Goal: Transaction & Acquisition: Purchase product/service

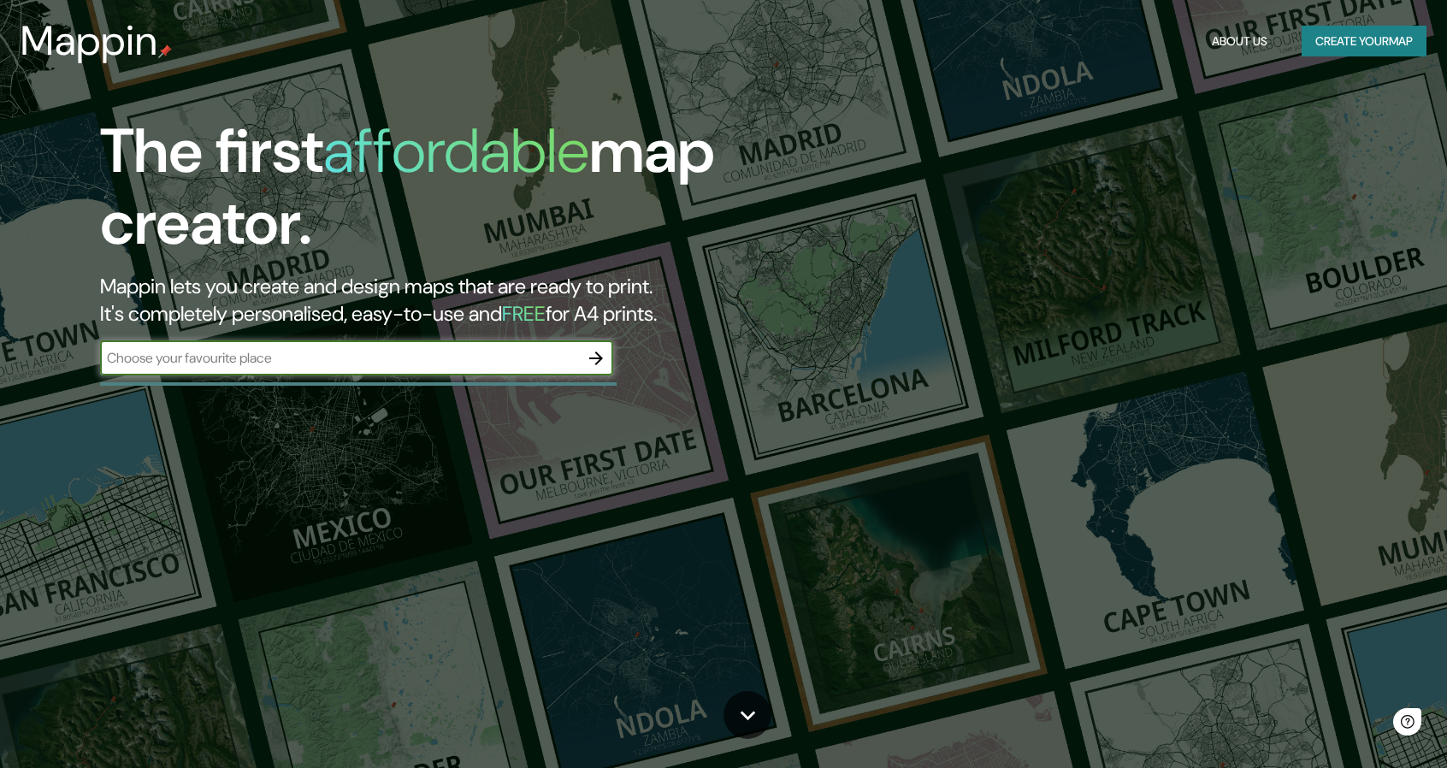
click at [404, 366] on input "text" at bounding box center [339, 358] width 479 height 20
type input "españa"
click at [594, 362] on icon "button" at bounding box center [596, 358] width 21 height 21
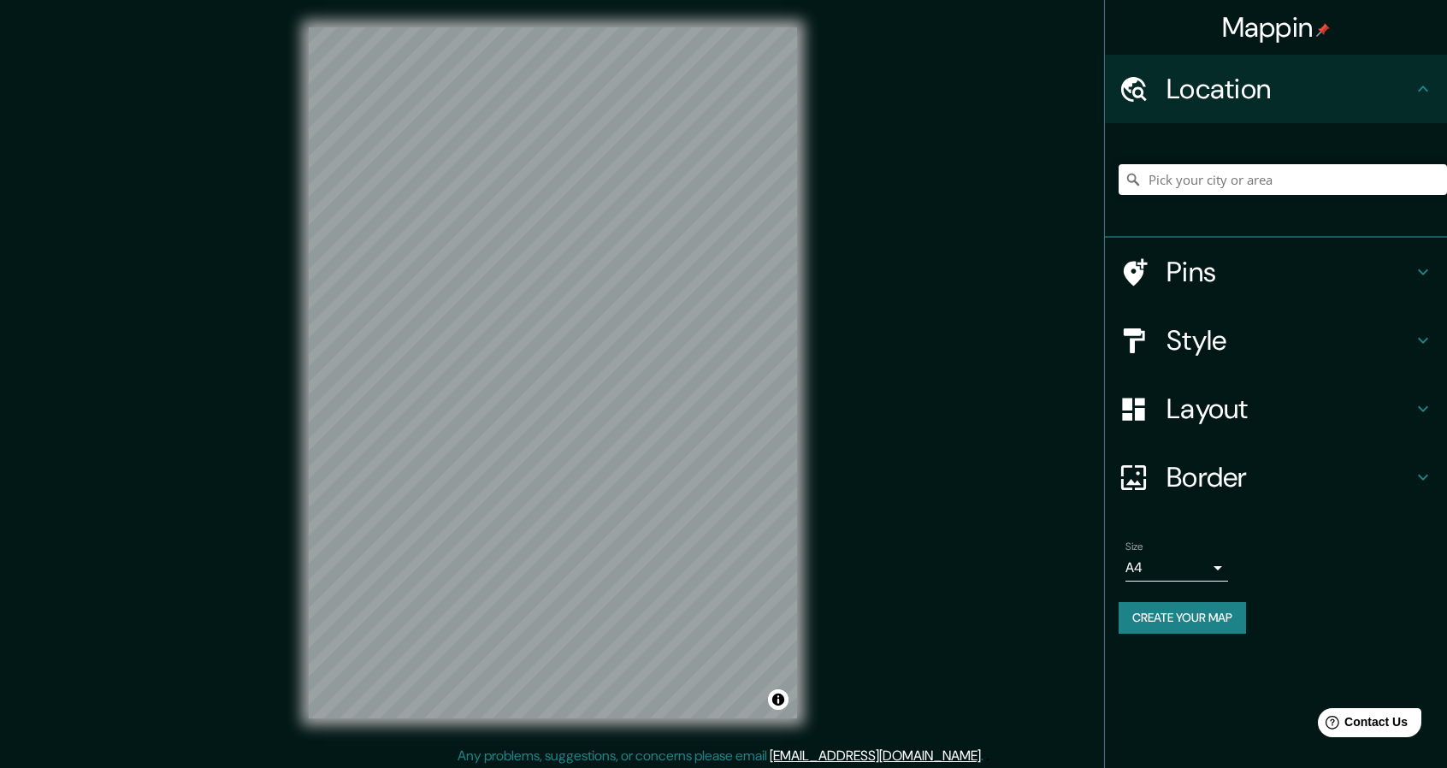
click at [1362, 274] on h4 "Pins" at bounding box center [1289, 272] width 246 height 34
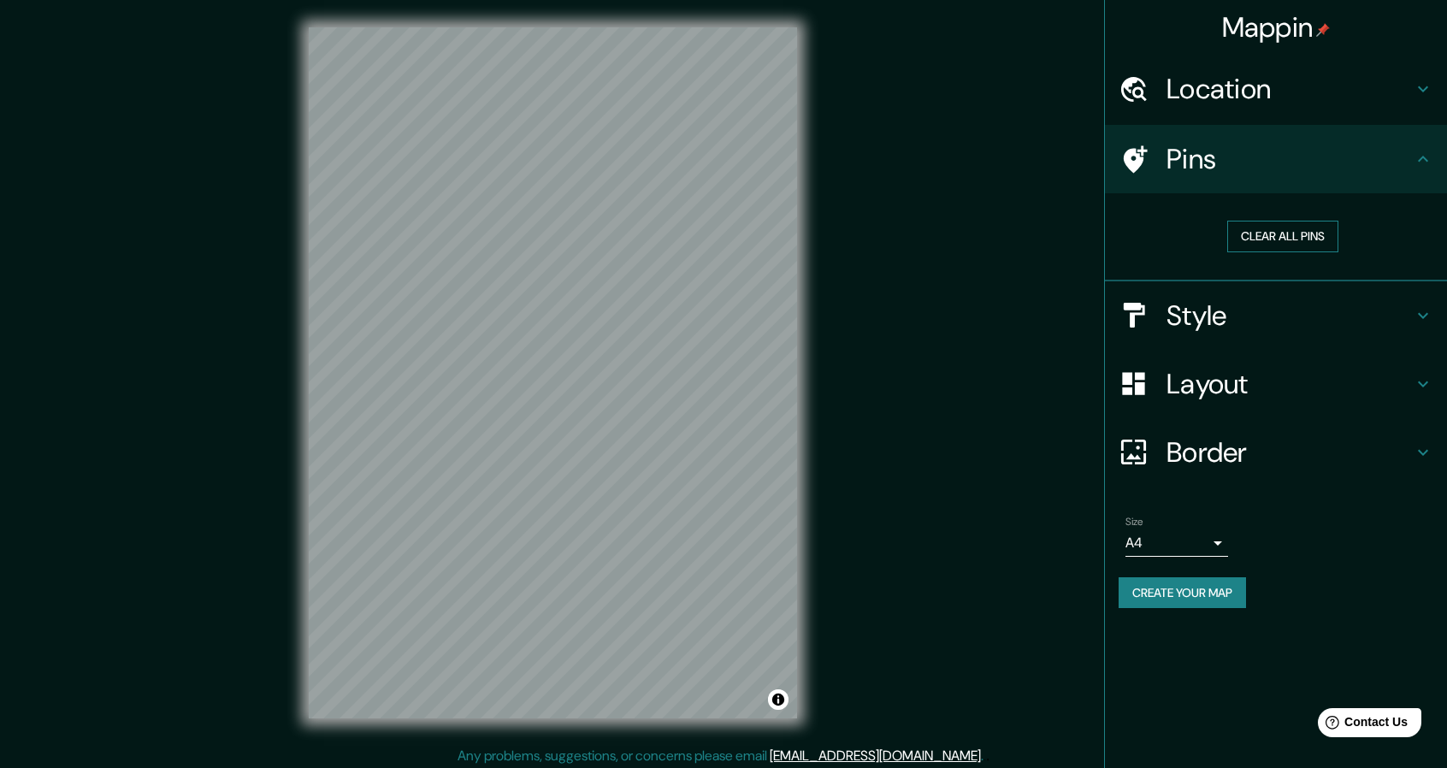
click at [1285, 232] on button "Clear all pins" at bounding box center [1282, 237] width 111 height 32
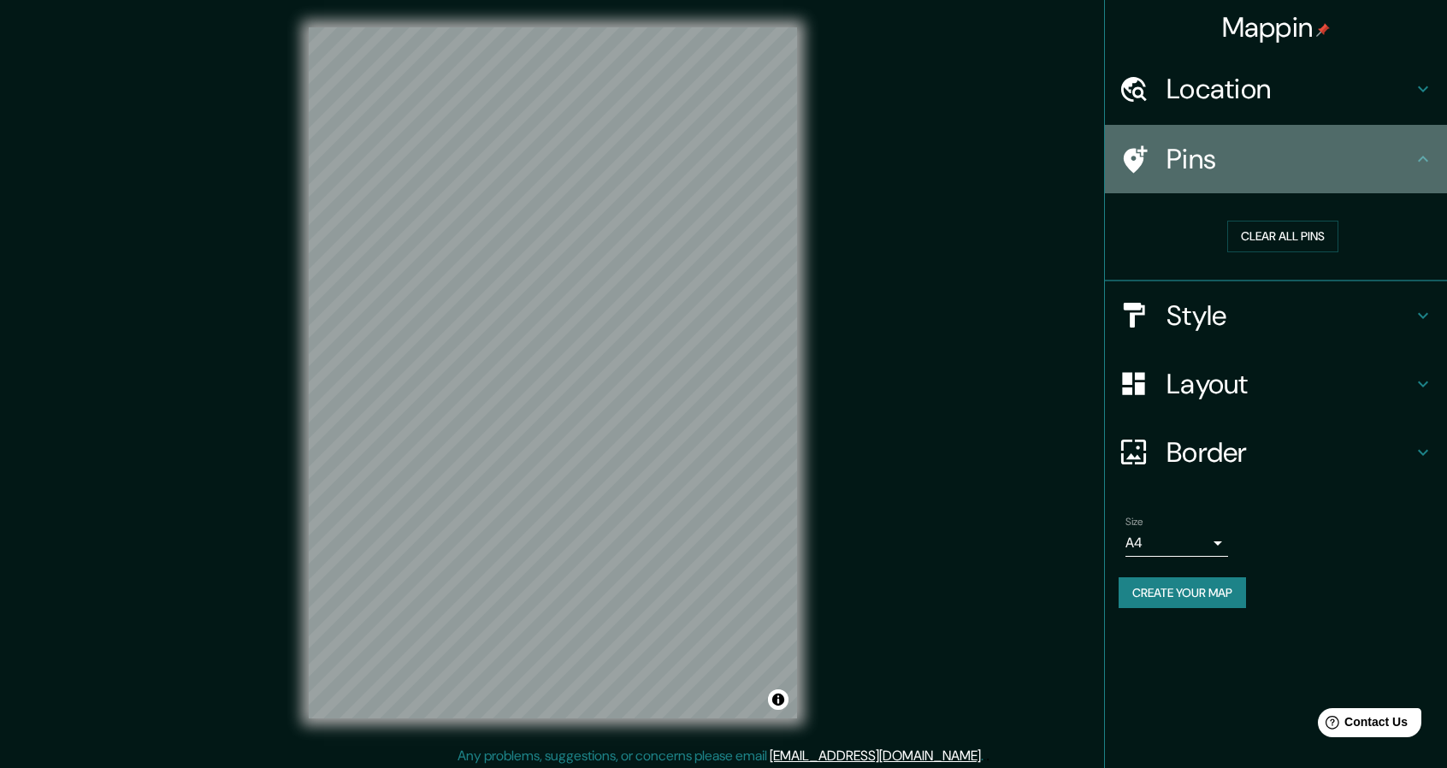
click at [1226, 162] on h4 "Pins" at bounding box center [1289, 159] width 246 height 34
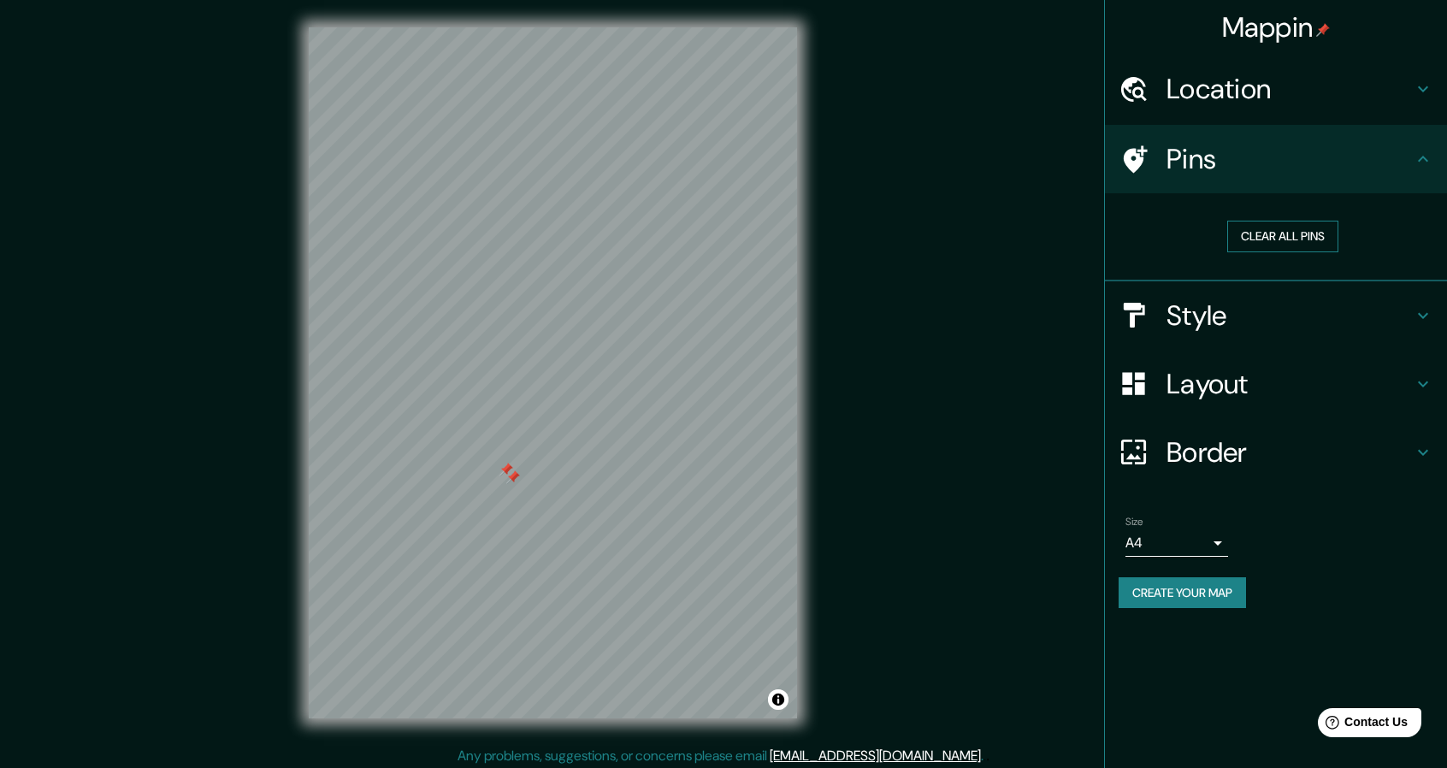
click at [1259, 233] on button "Clear all pins" at bounding box center [1282, 237] width 111 height 32
click at [1236, 323] on h4 "Style" at bounding box center [1289, 315] width 246 height 34
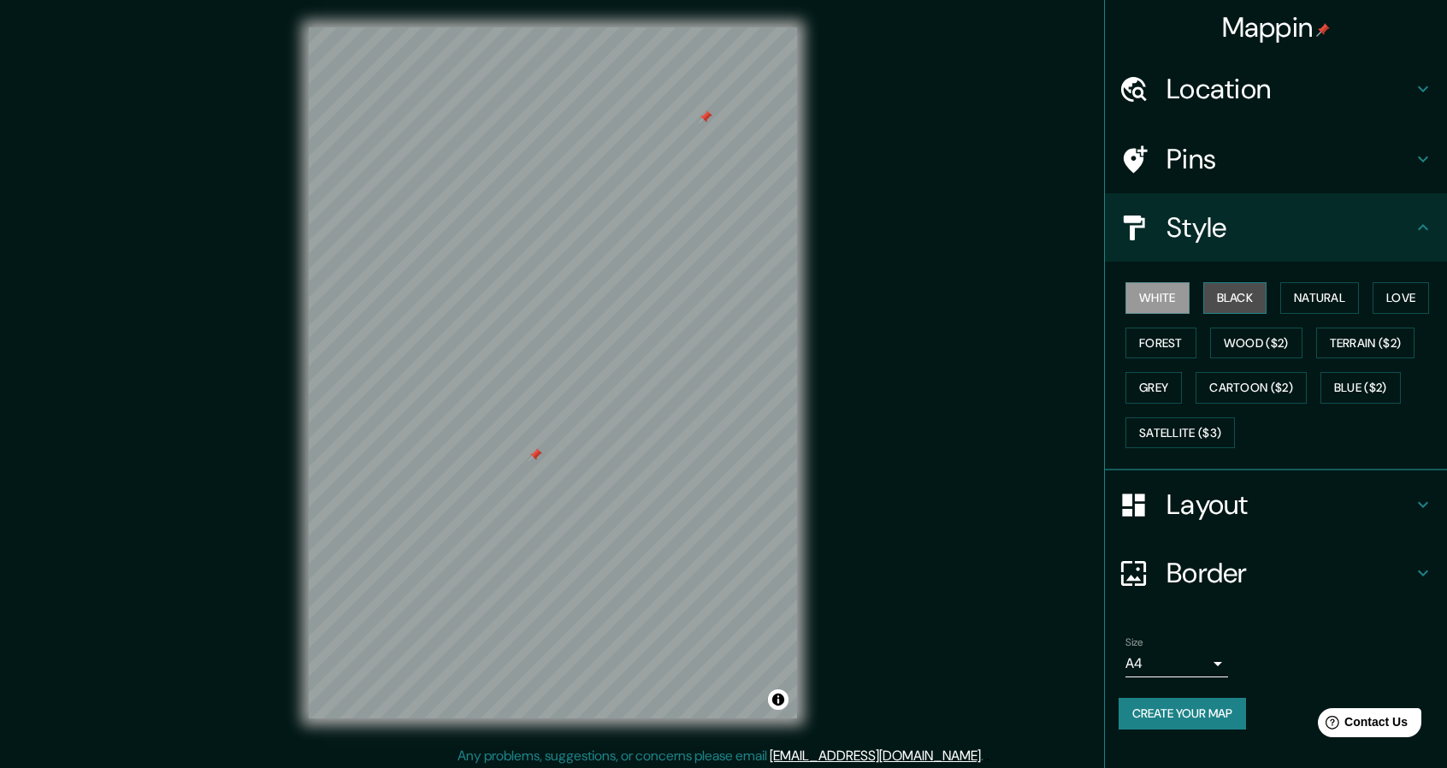
click at [1228, 298] on button "Black" at bounding box center [1235, 298] width 64 height 32
click at [1301, 295] on button "Natural" at bounding box center [1319, 298] width 79 height 32
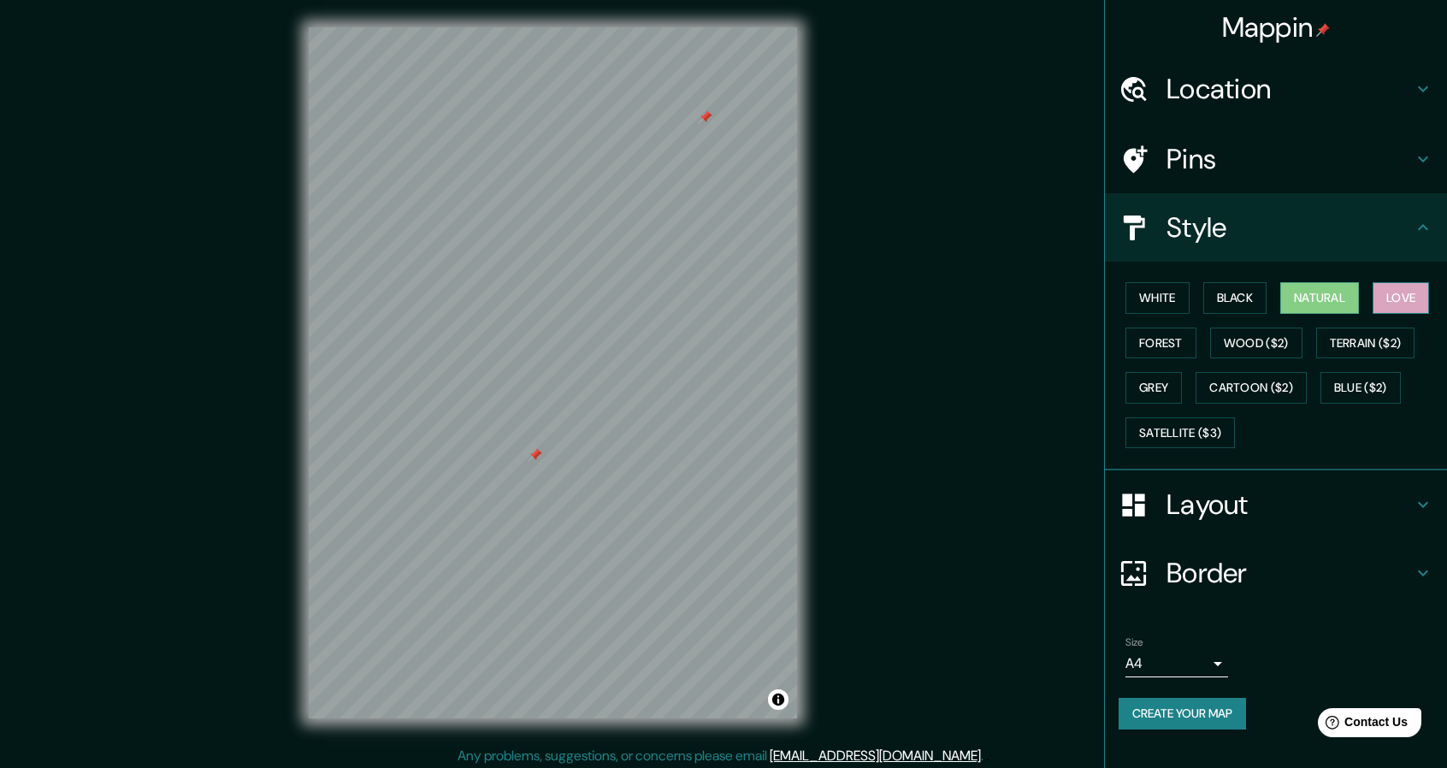
click at [1401, 300] on button "Love" at bounding box center [1400, 298] width 56 height 32
click at [1287, 337] on button "Wood ($2)" at bounding box center [1256, 343] width 92 height 32
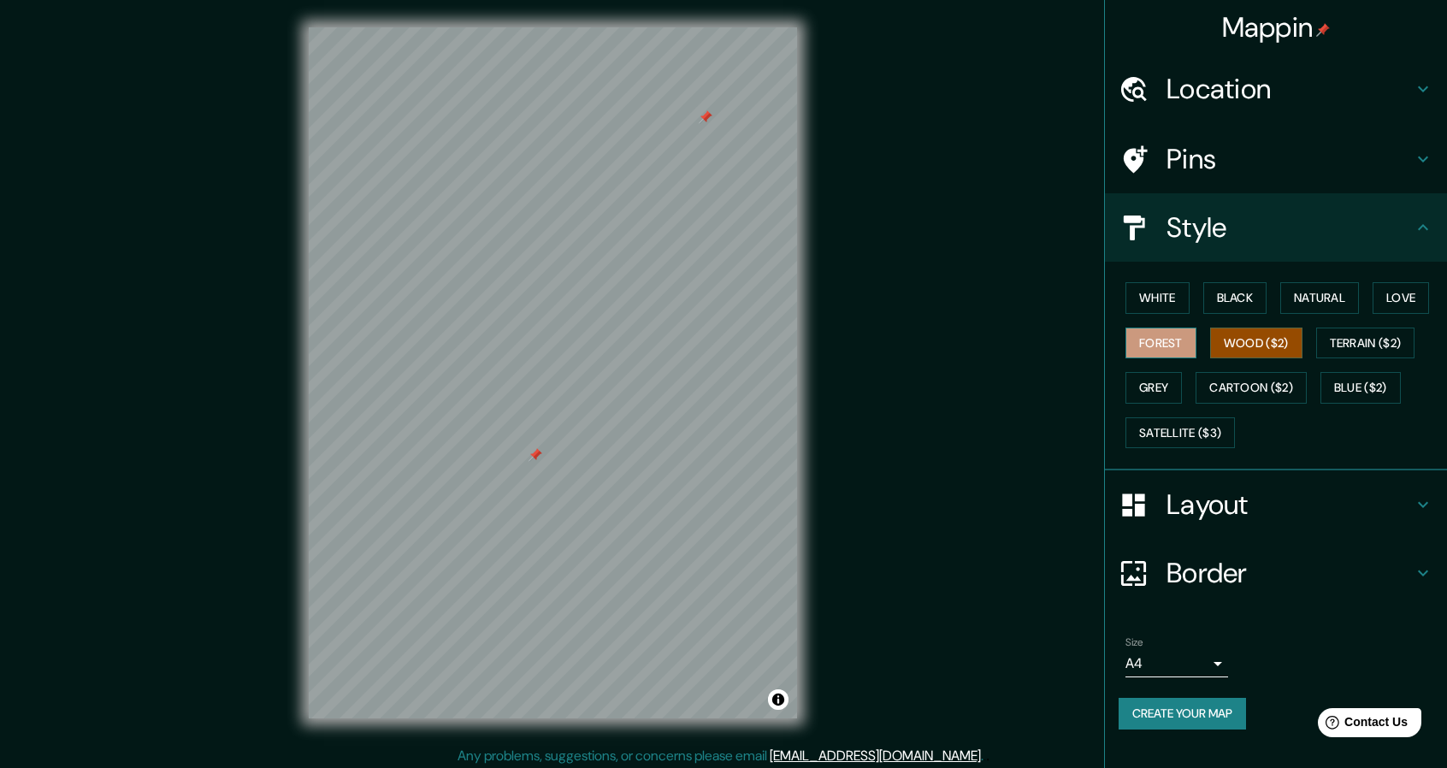
click at [1181, 348] on button "Forest" at bounding box center [1160, 343] width 71 height 32
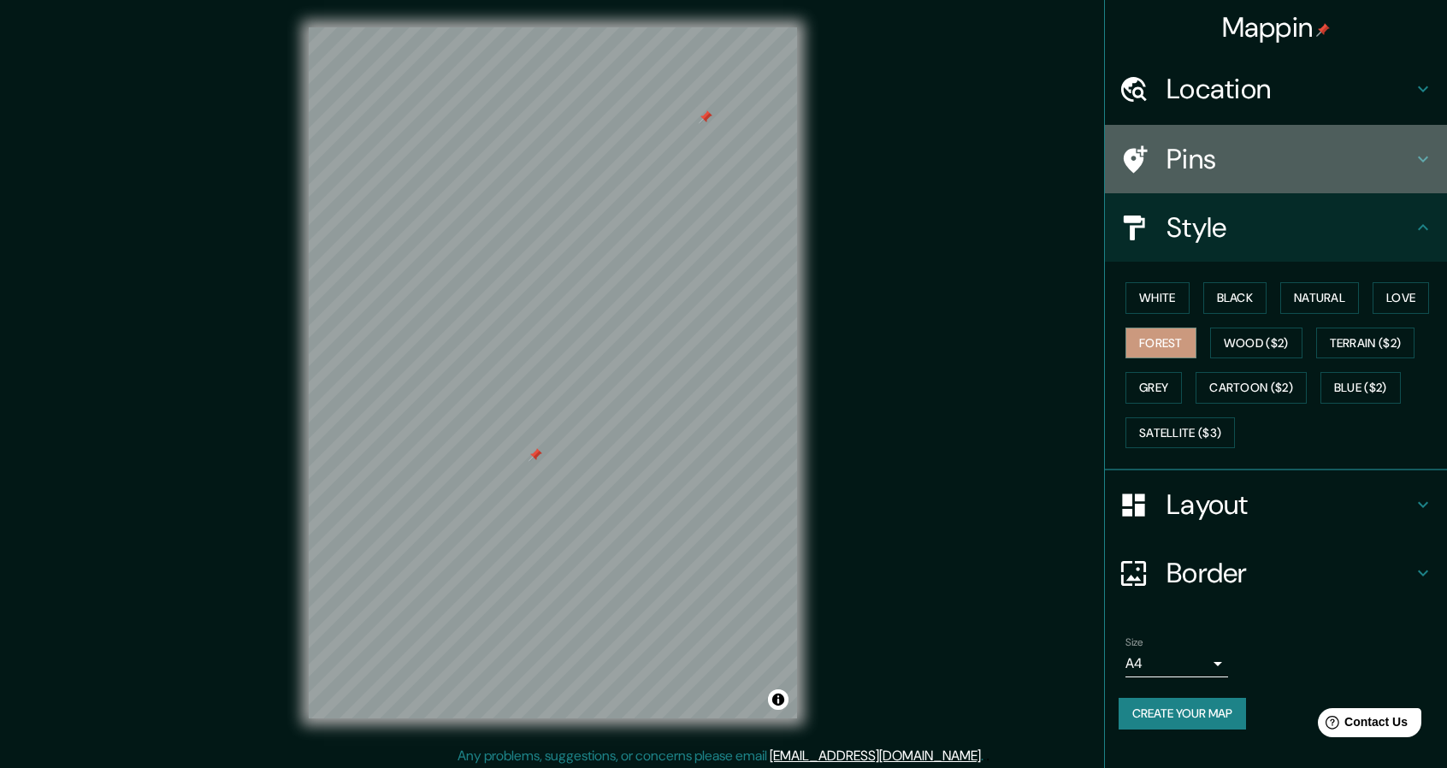
click at [1243, 172] on h4 "Pins" at bounding box center [1289, 159] width 246 height 34
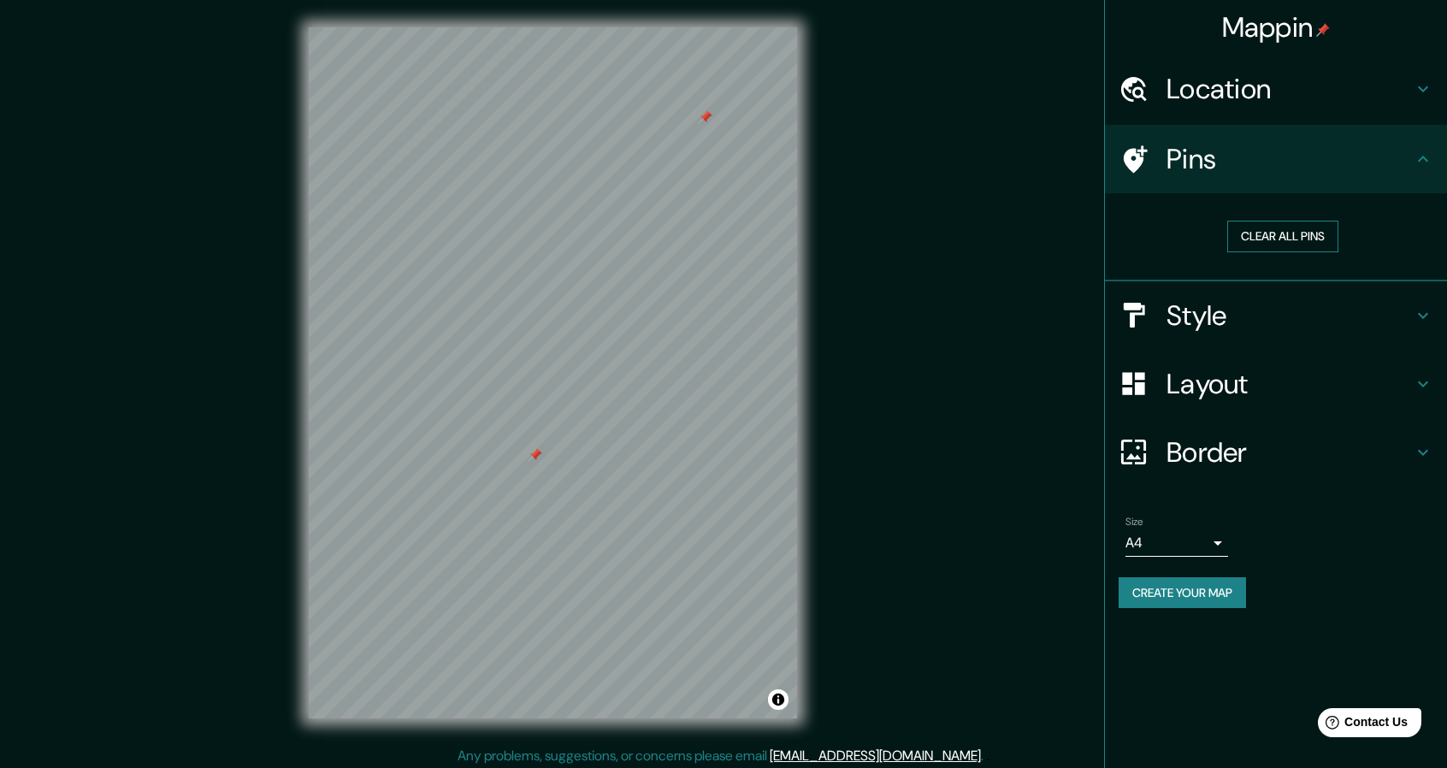
click at [1248, 245] on button "Clear all pins" at bounding box center [1282, 237] width 111 height 32
click at [1195, 322] on h4 "Style" at bounding box center [1289, 315] width 246 height 34
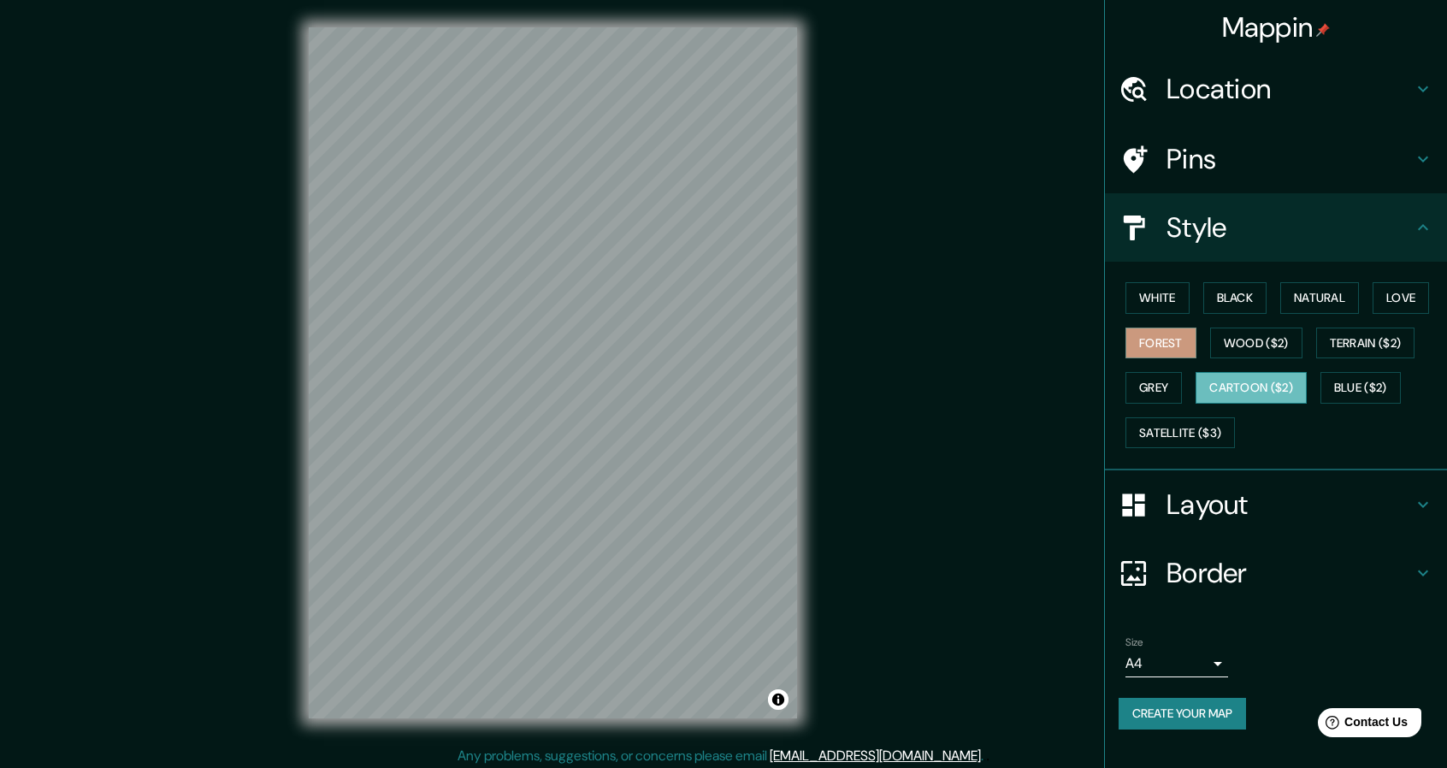
click at [1221, 386] on button "Cartoon ($2)" at bounding box center [1250, 388] width 111 height 32
click at [1165, 384] on button "Grey" at bounding box center [1153, 388] width 56 height 32
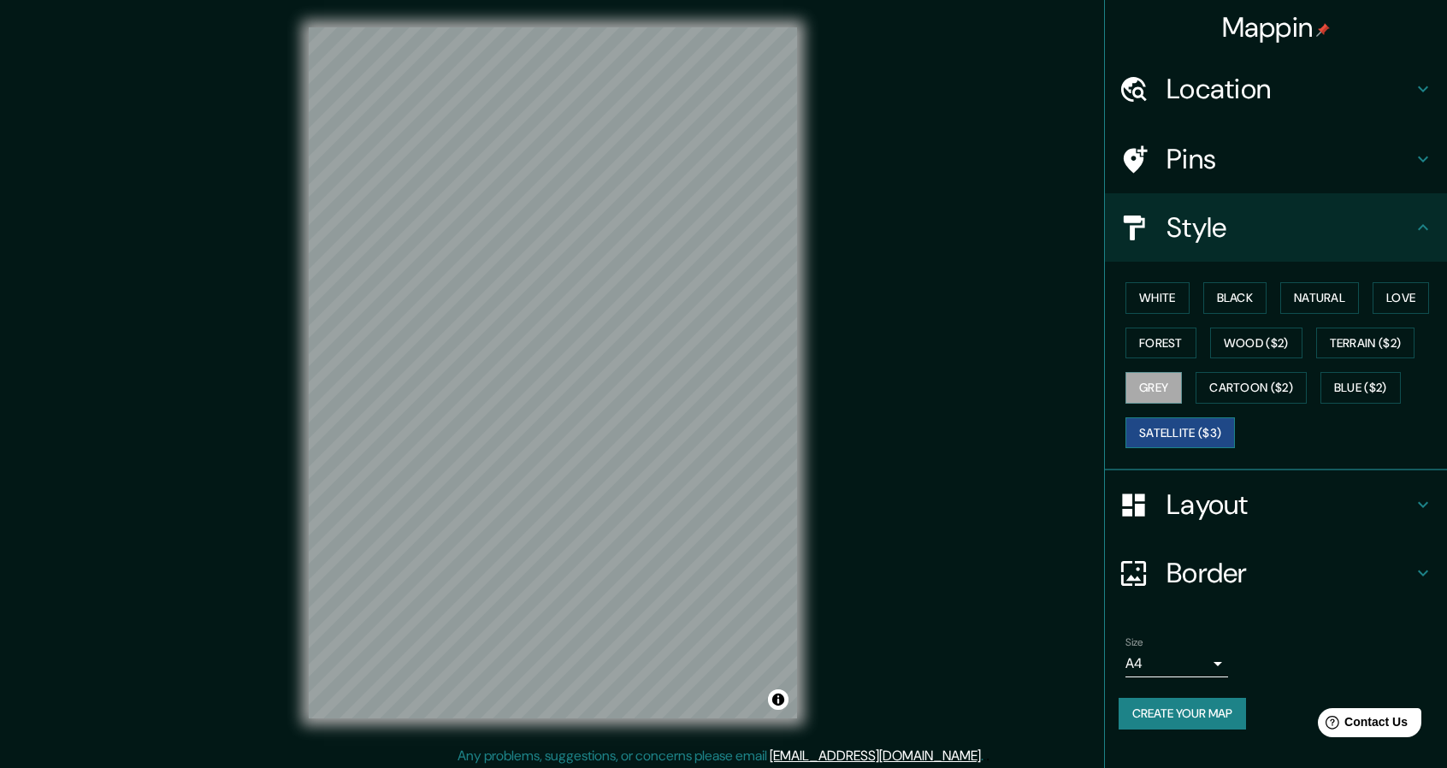
click at [1199, 430] on button "Satellite ($3)" at bounding box center [1179, 433] width 109 height 32
click at [1294, 345] on button "Wood ($2)" at bounding box center [1256, 343] width 92 height 32
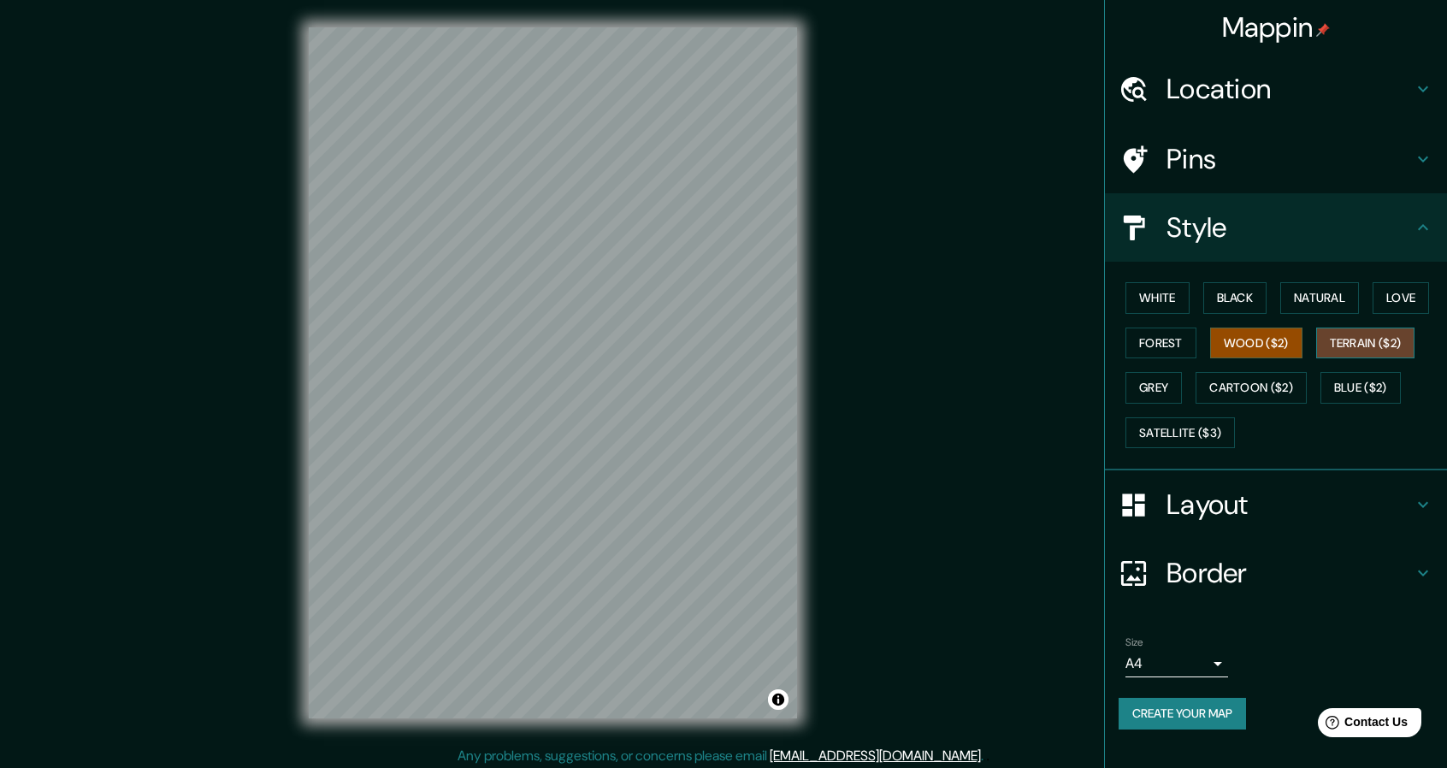
click at [1361, 341] on button "Terrain ($2)" at bounding box center [1365, 343] width 99 height 32
click at [1191, 339] on button "Forest" at bounding box center [1160, 343] width 71 height 32
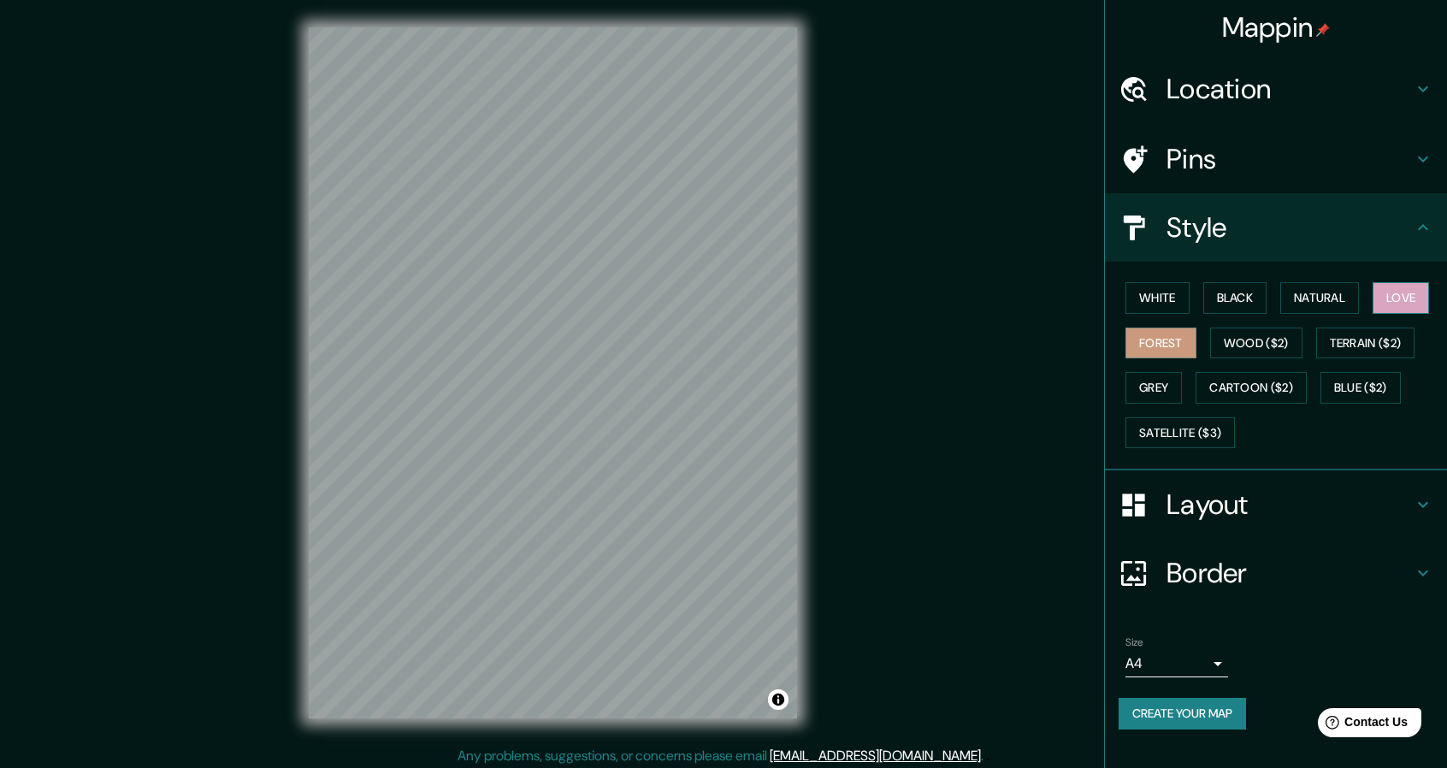
click at [1387, 304] on button "Love" at bounding box center [1400, 298] width 56 height 32
click at [1354, 304] on button "Natural" at bounding box center [1319, 298] width 79 height 32
click at [1266, 502] on h4 "Layout" at bounding box center [1289, 504] width 246 height 34
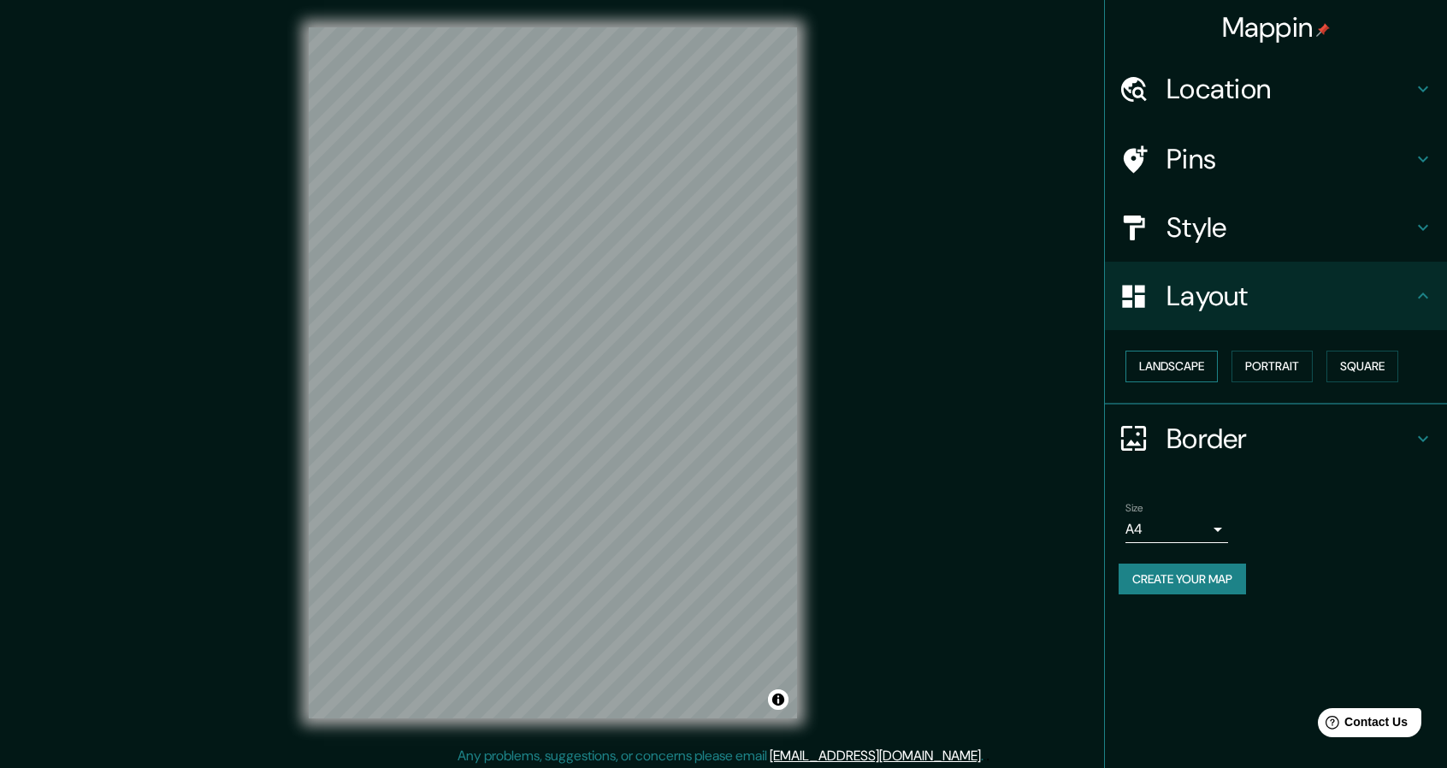
click at [1188, 363] on button "Landscape" at bounding box center [1171, 367] width 92 height 32
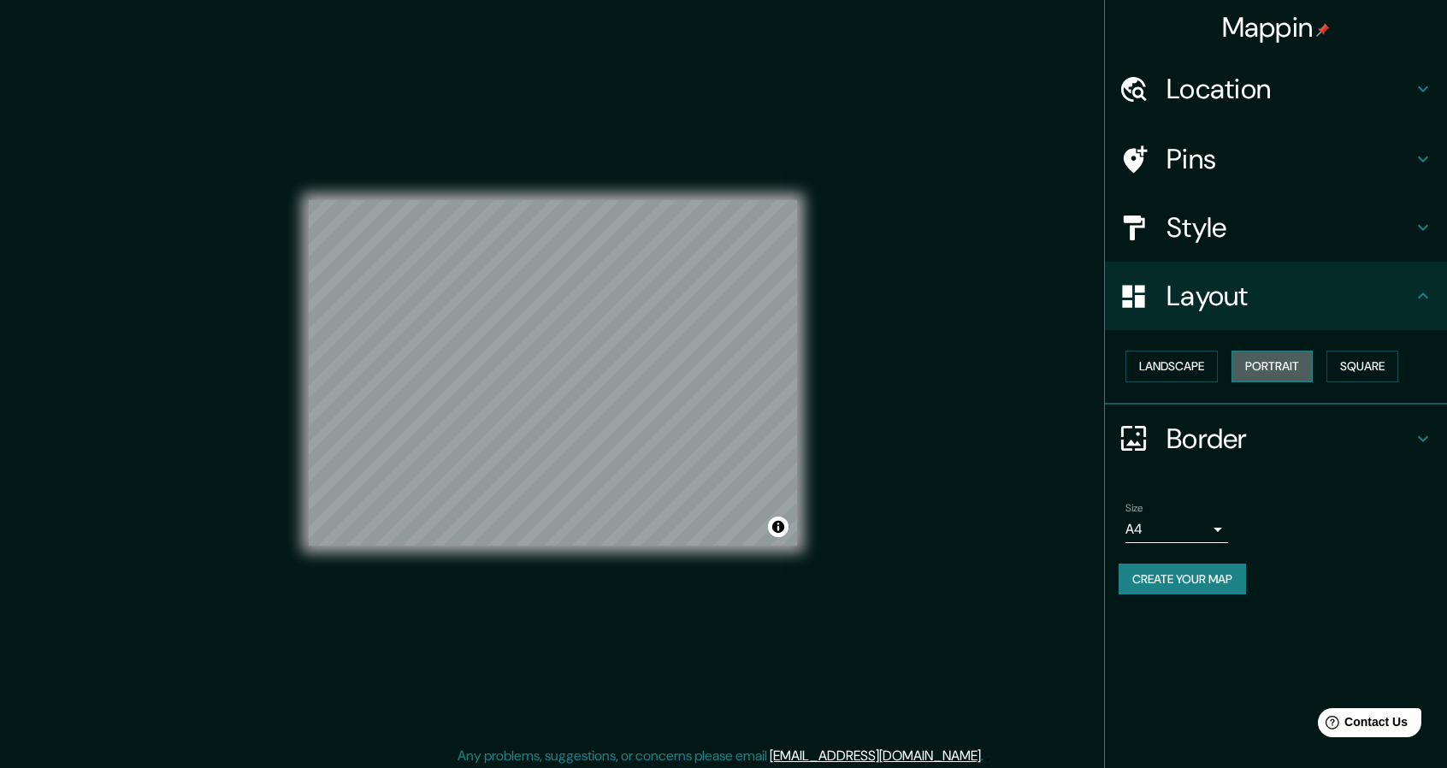
click at [1254, 367] on button "Portrait" at bounding box center [1271, 367] width 81 height 32
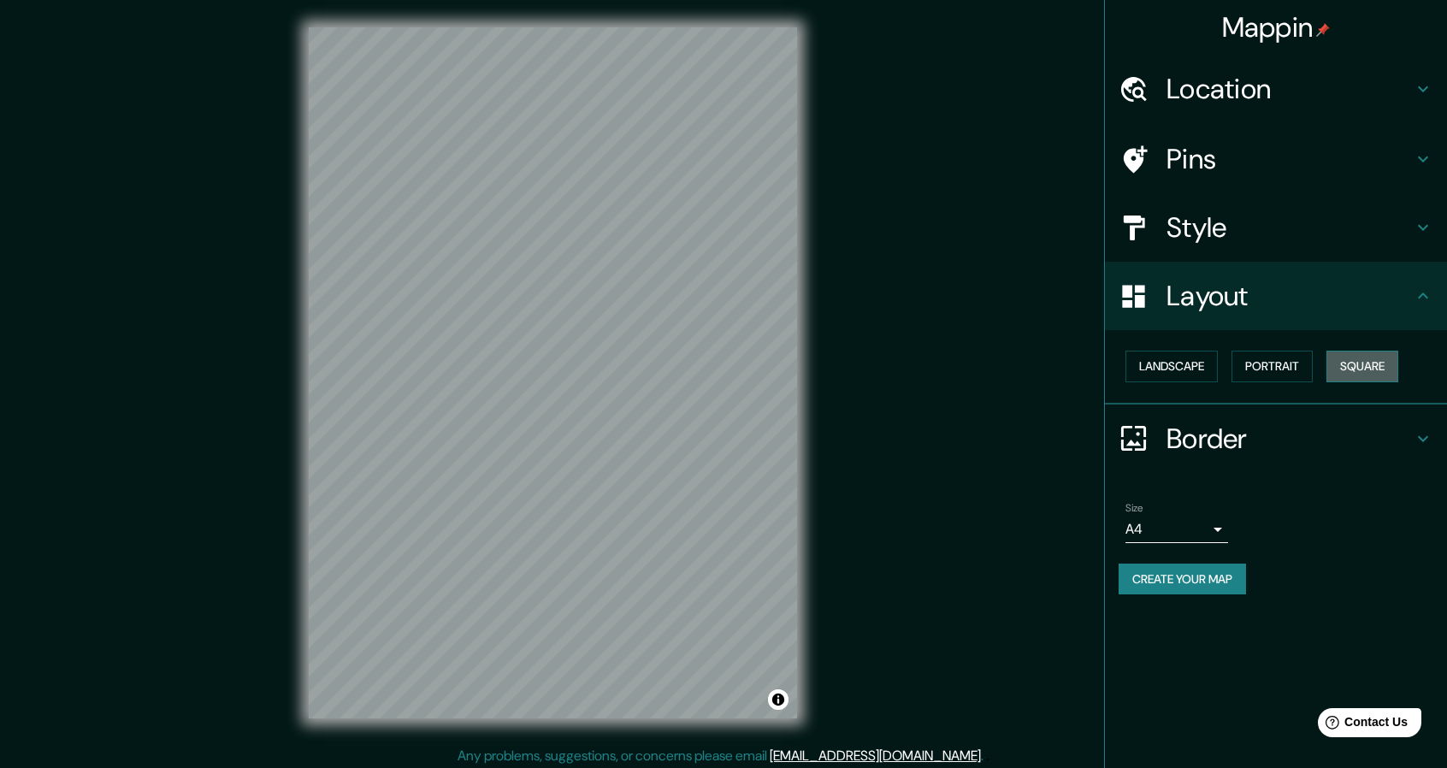
click at [1351, 370] on button "Square" at bounding box center [1362, 367] width 72 height 32
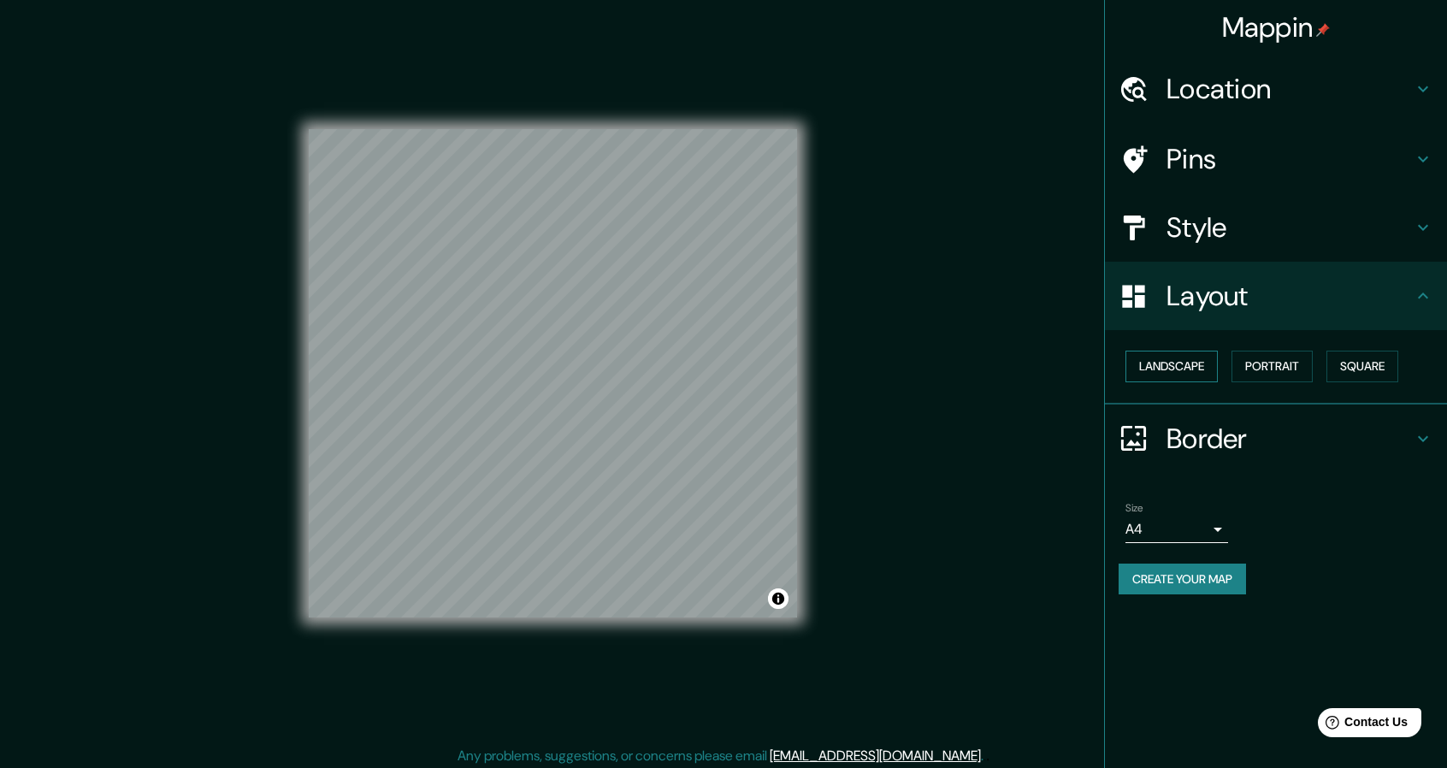
click at [1197, 370] on button "Landscape" at bounding box center [1171, 367] width 92 height 32
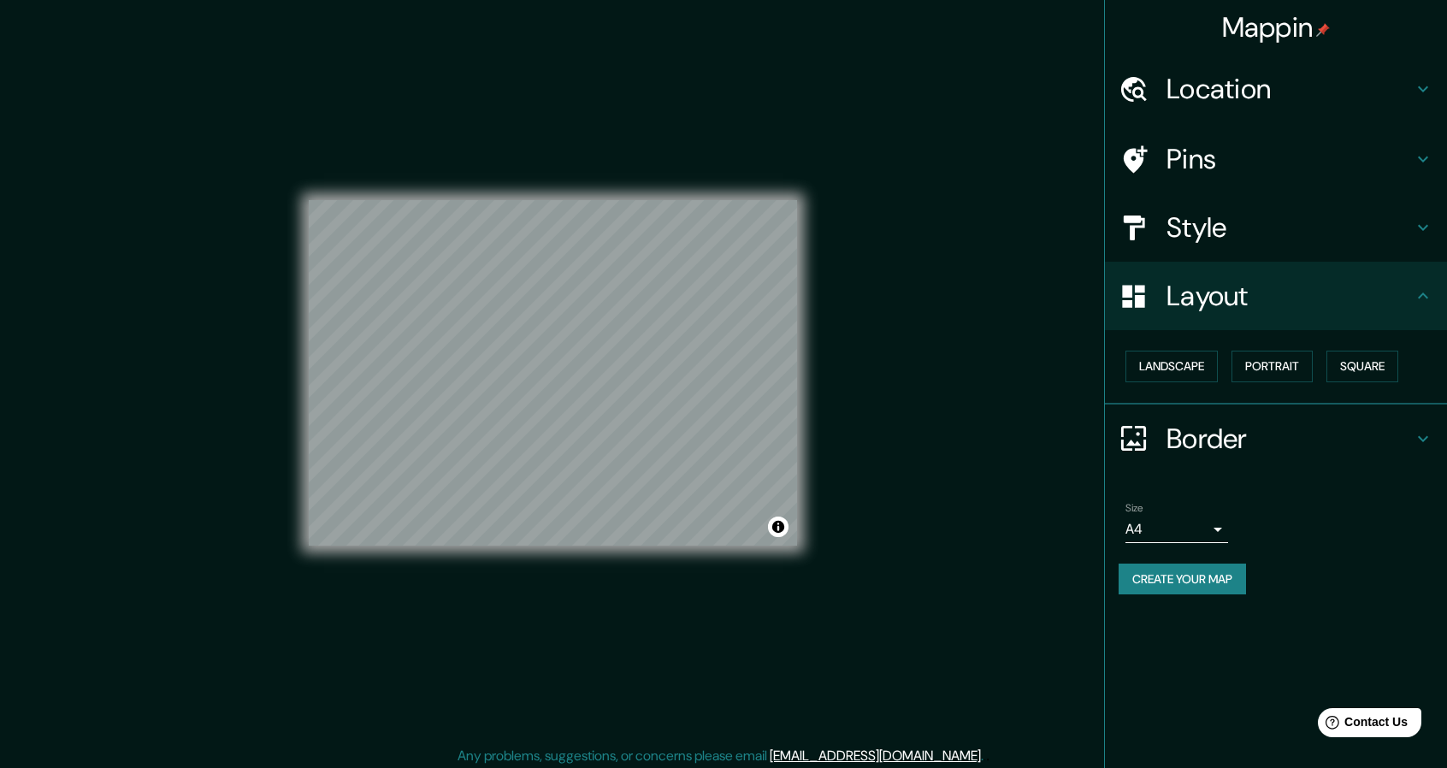
click at [1230, 232] on h4 "Style" at bounding box center [1289, 227] width 246 height 34
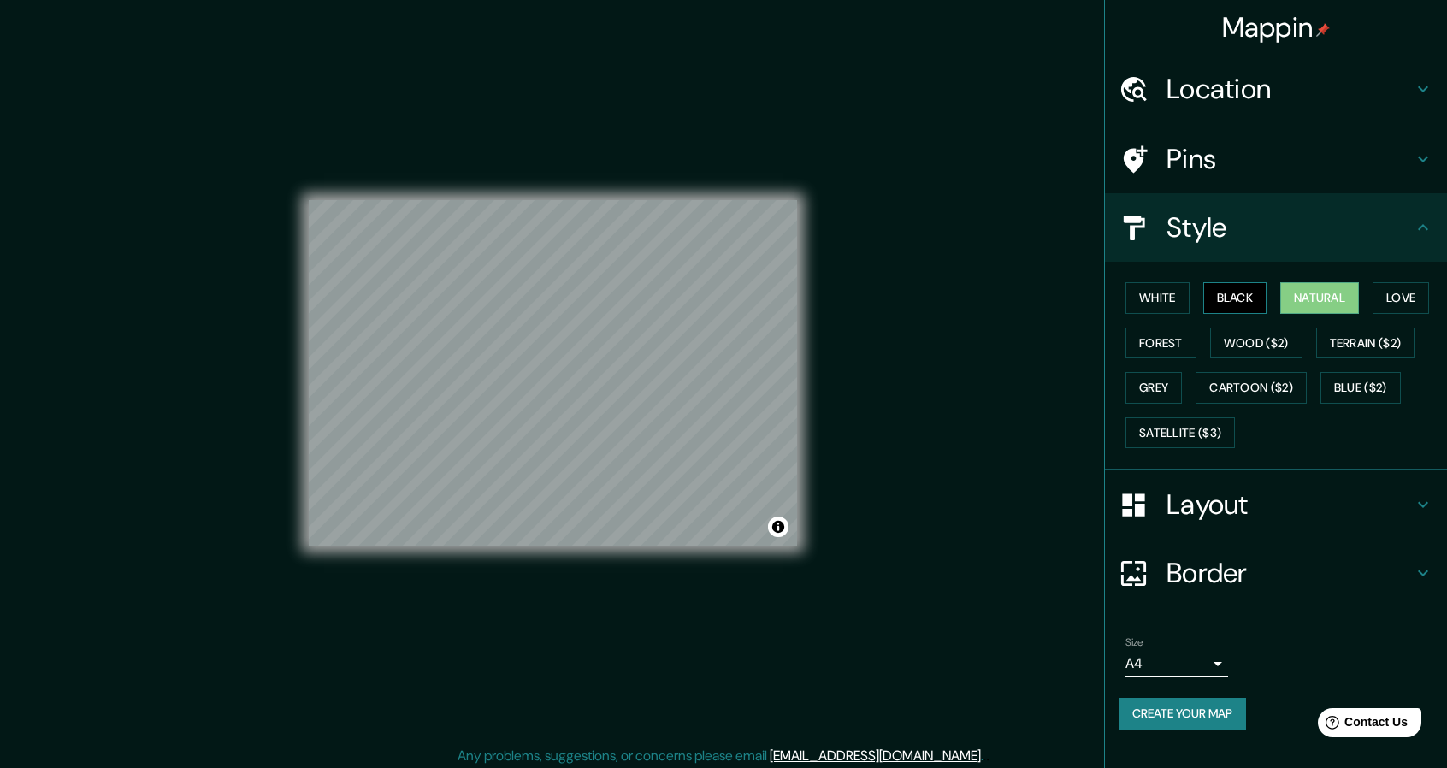
click at [1251, 302] on button "Black" at bounding box center [1235, 298] width 64 height 32
click at [1180, 305] on button "White" at bounding box center [1157, 298] width 64 height 32
click at [1162, 343] on button "Forest" at bounding box center [1160, 343] width 71 height 32
click at [1242, 563] on h4 "Border" at bounding box center [1289, 573] width 246 height 34
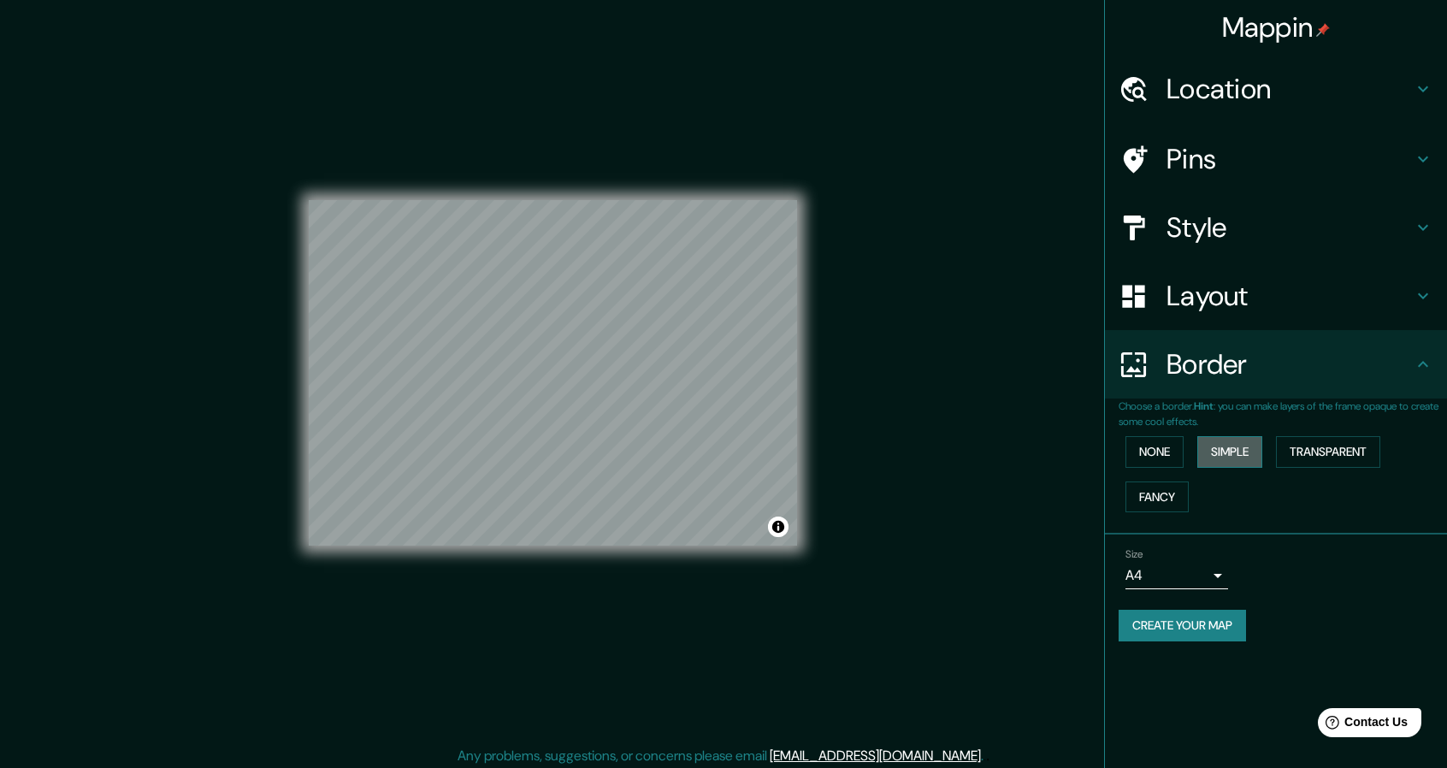
click at [1214, 452] on button "Simple" at bounding box center [1229, 452] width 65 height 32
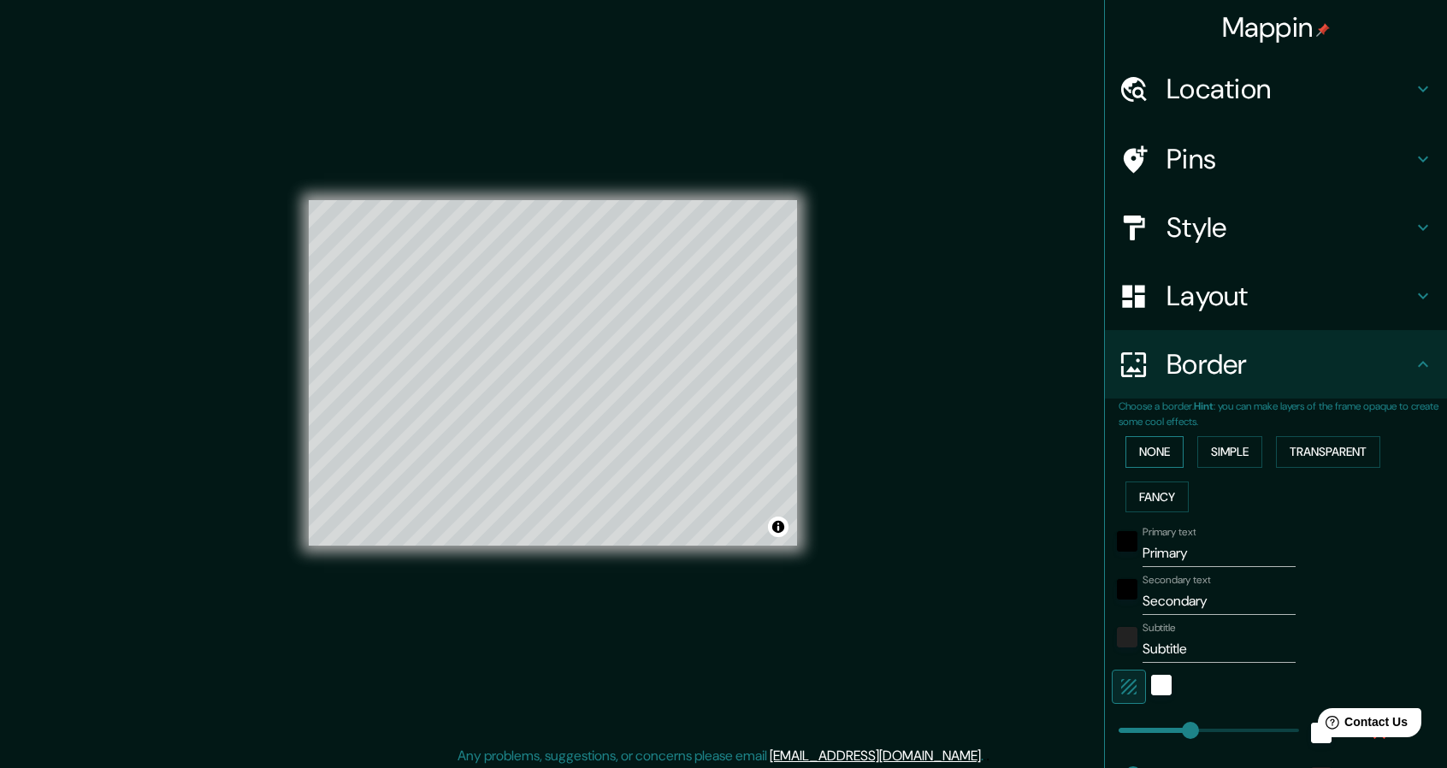
click at [1159, 455] on button "None" at bounding box center [1154, 452] width 58 height 32
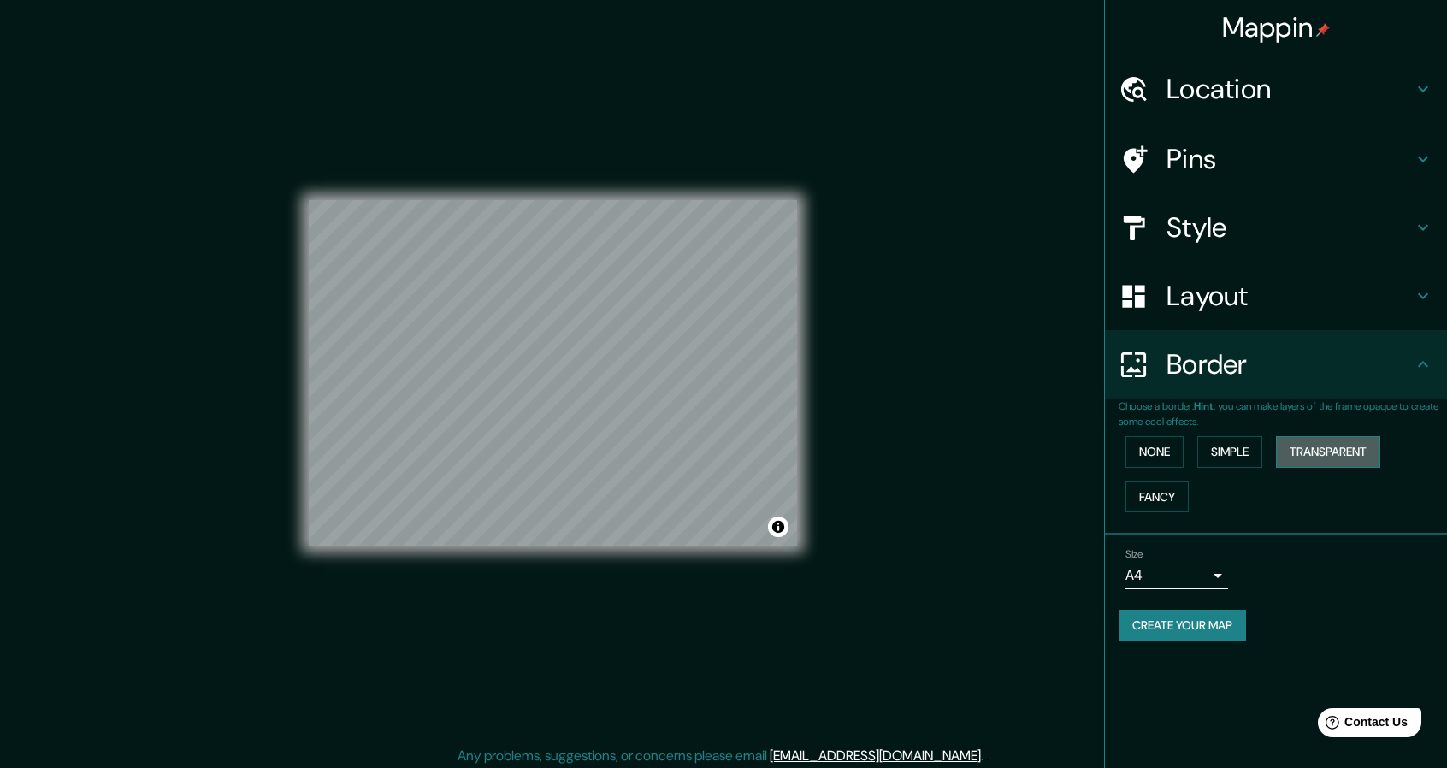
click at [1292, 452] on button "Transparent" at bounding box center [1328, 452] width 104 height 32
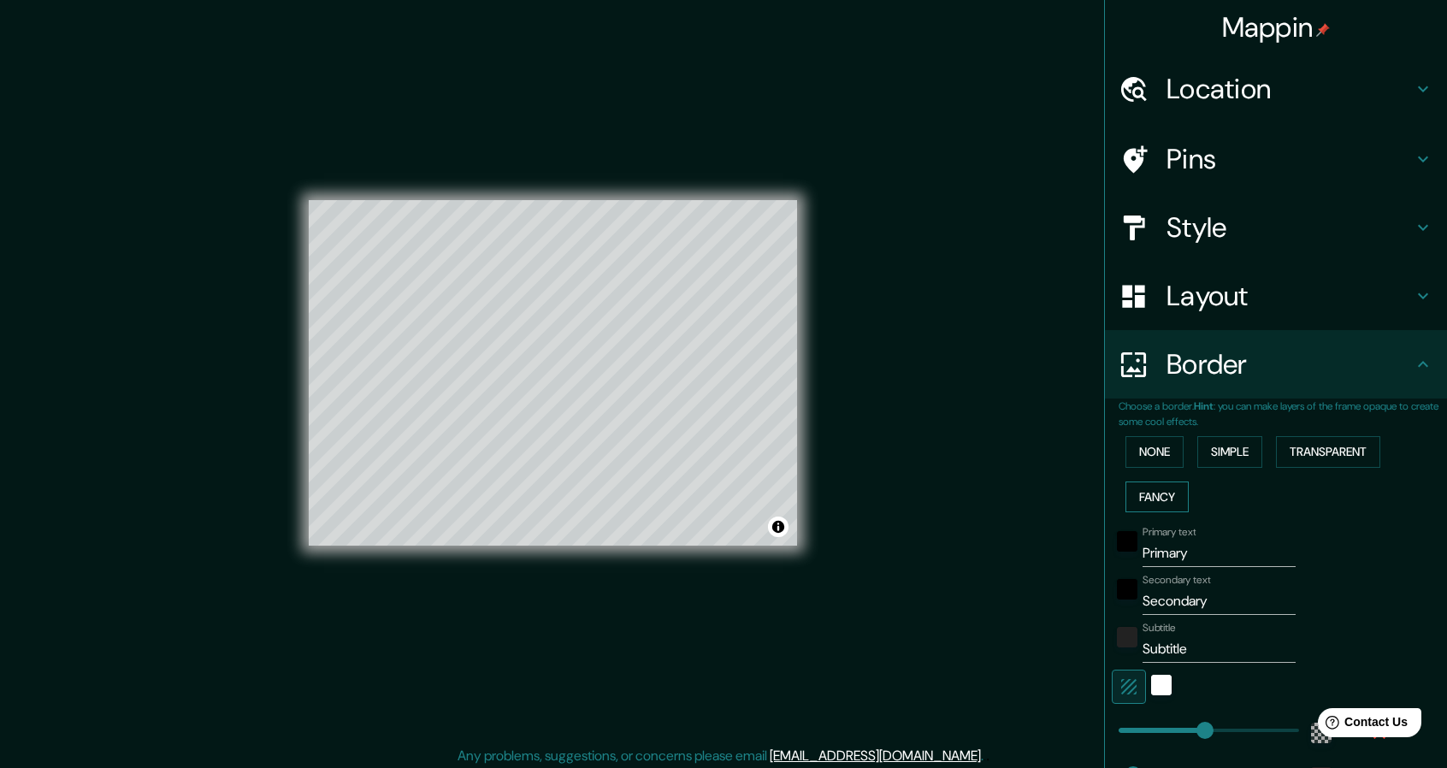
click at [1140, 488] on button "Fancy" at bounding box center [1156, 497] width 63 height 32
click at [1141, 463] on button "None" at bounding box center [1154, 452] width 58 height 32
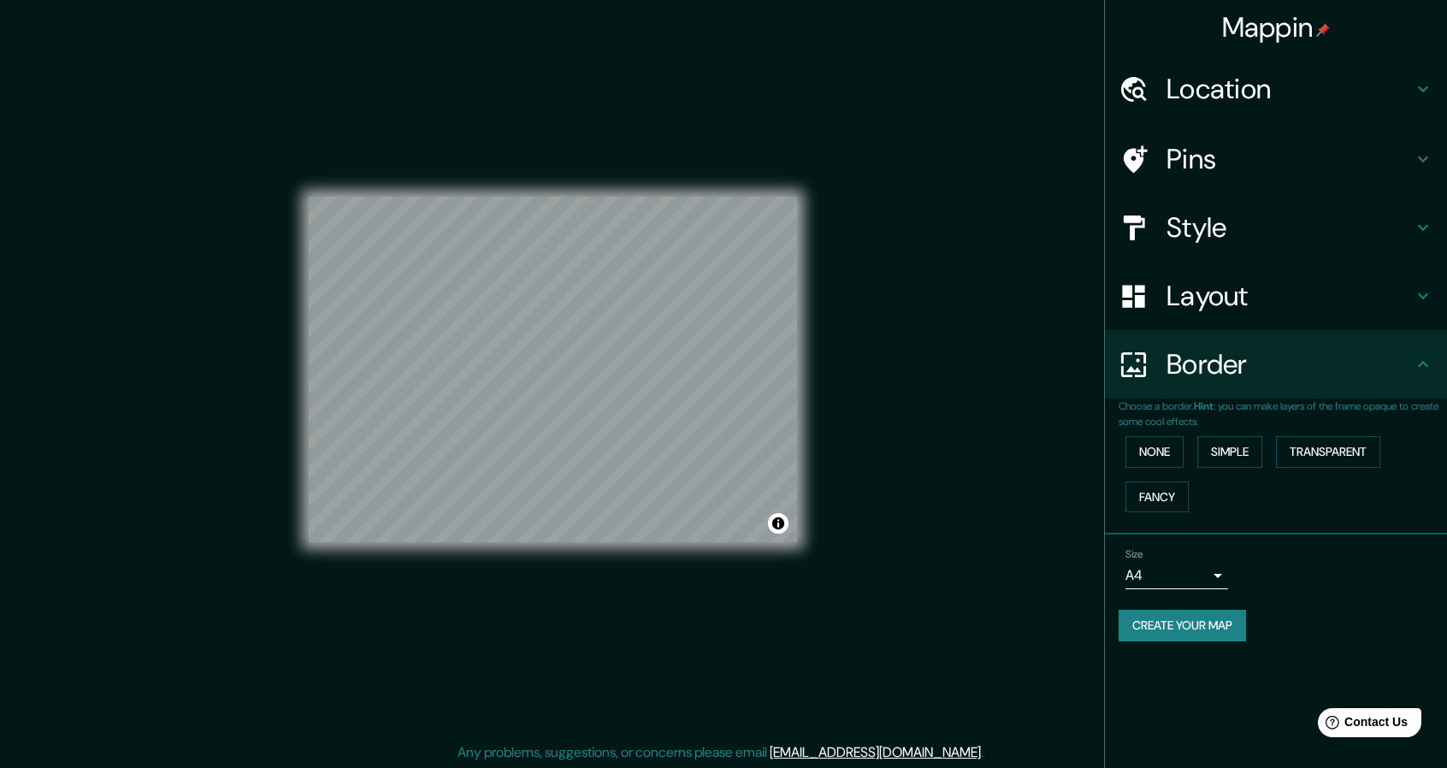
scroll to position [5, 0]
click at [1218, 572] on body "Mappin Location Pins Style Layout Border Choose a border. Hint : you can make l…" at bounding box center [723, 379] width 1447 height 768
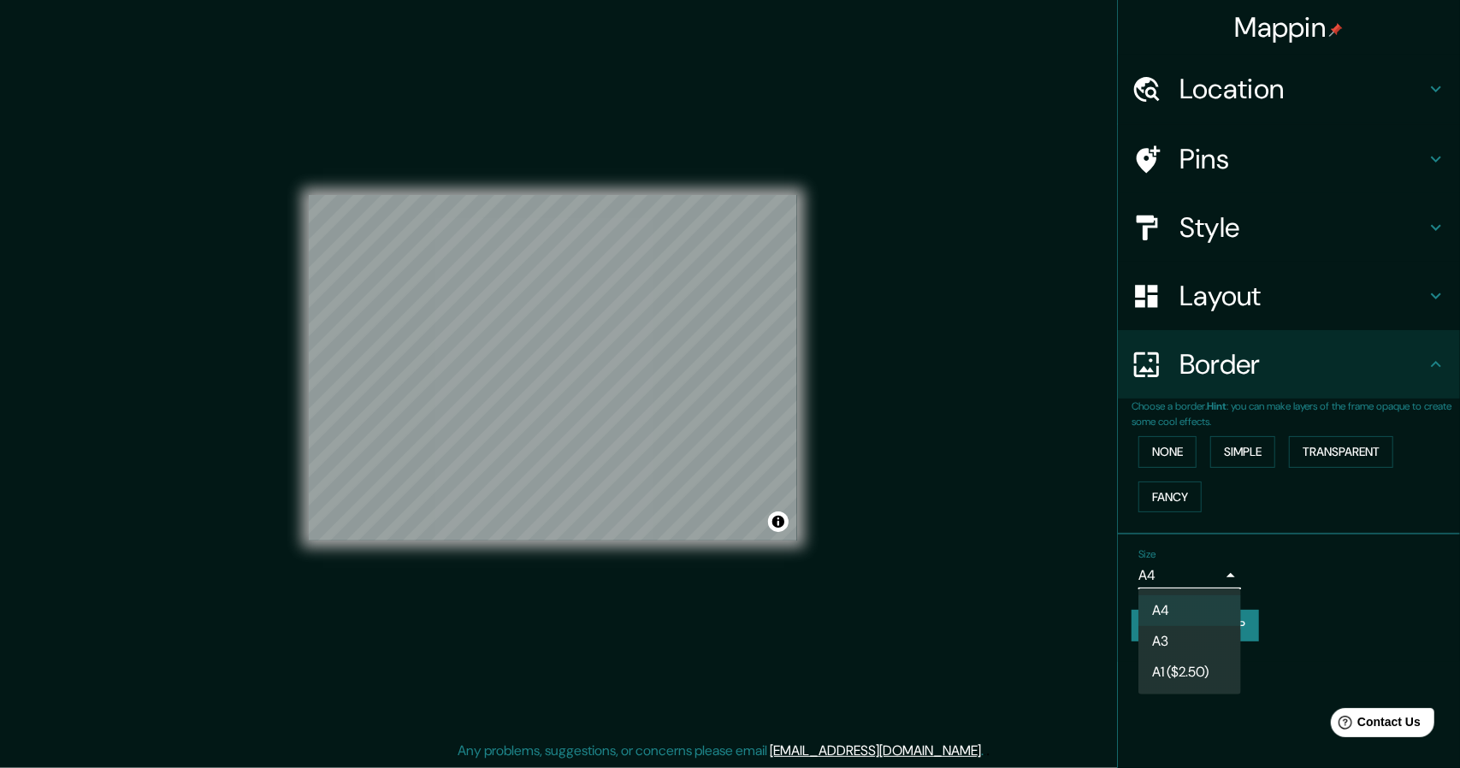
click at [1183, 635] on li "A3" at bounding box center [1189, 641] width 103 height 31
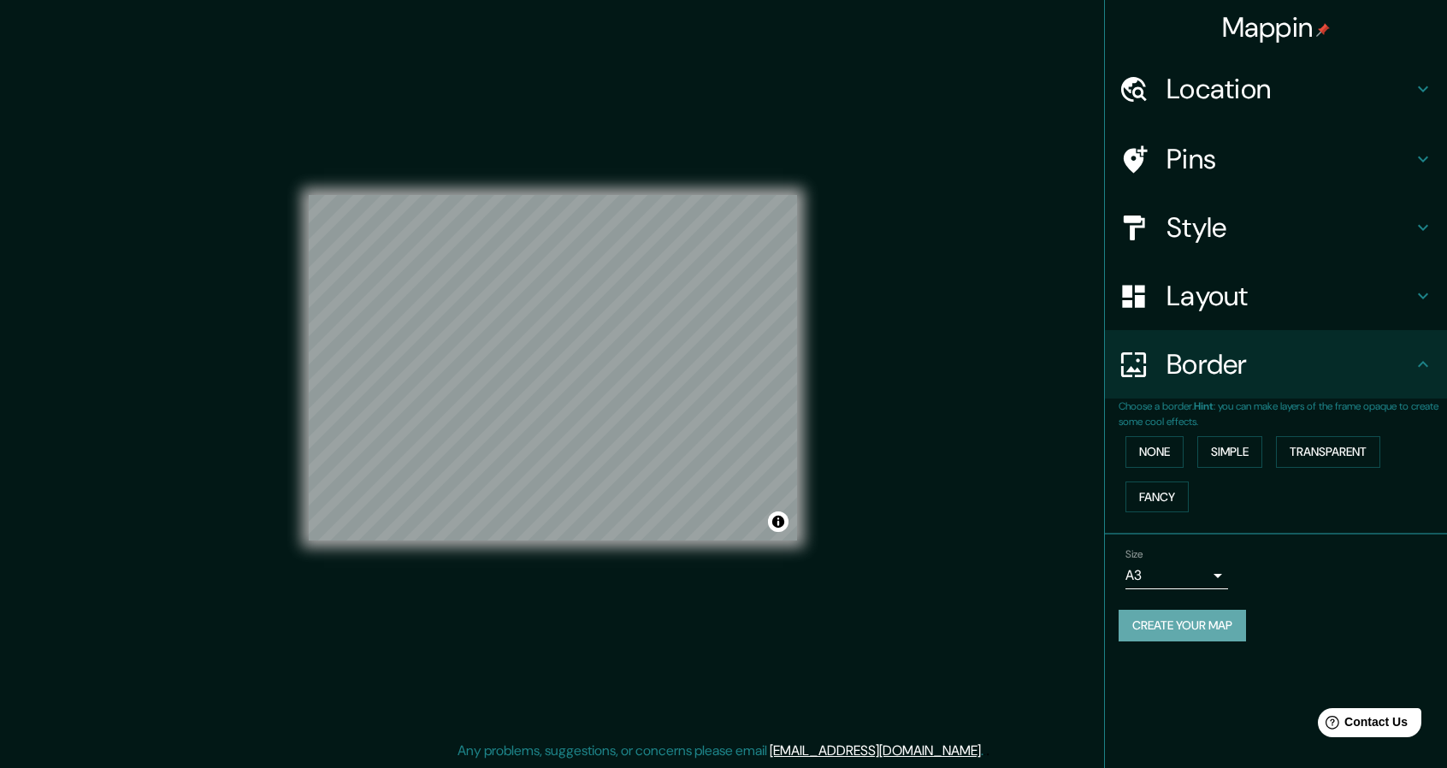
click at [1216, 628] on button "Create your map" at bounding box center [1181, 626] width 127 height 32
click at [1235, 628] on button "Create your map" at bounding box center [1181, 626] width 127 height 32
click at [1205, 611] on div "Create your map" at bounding box center [1275, 626] width 315 height 32
click at [1195, 624] on div "Create your map" at bounding box center [1275, 626] width 315 height 32
click at [1201, 627] on button "Create your map" at bounding box center [1181, 626] width 127 height 32
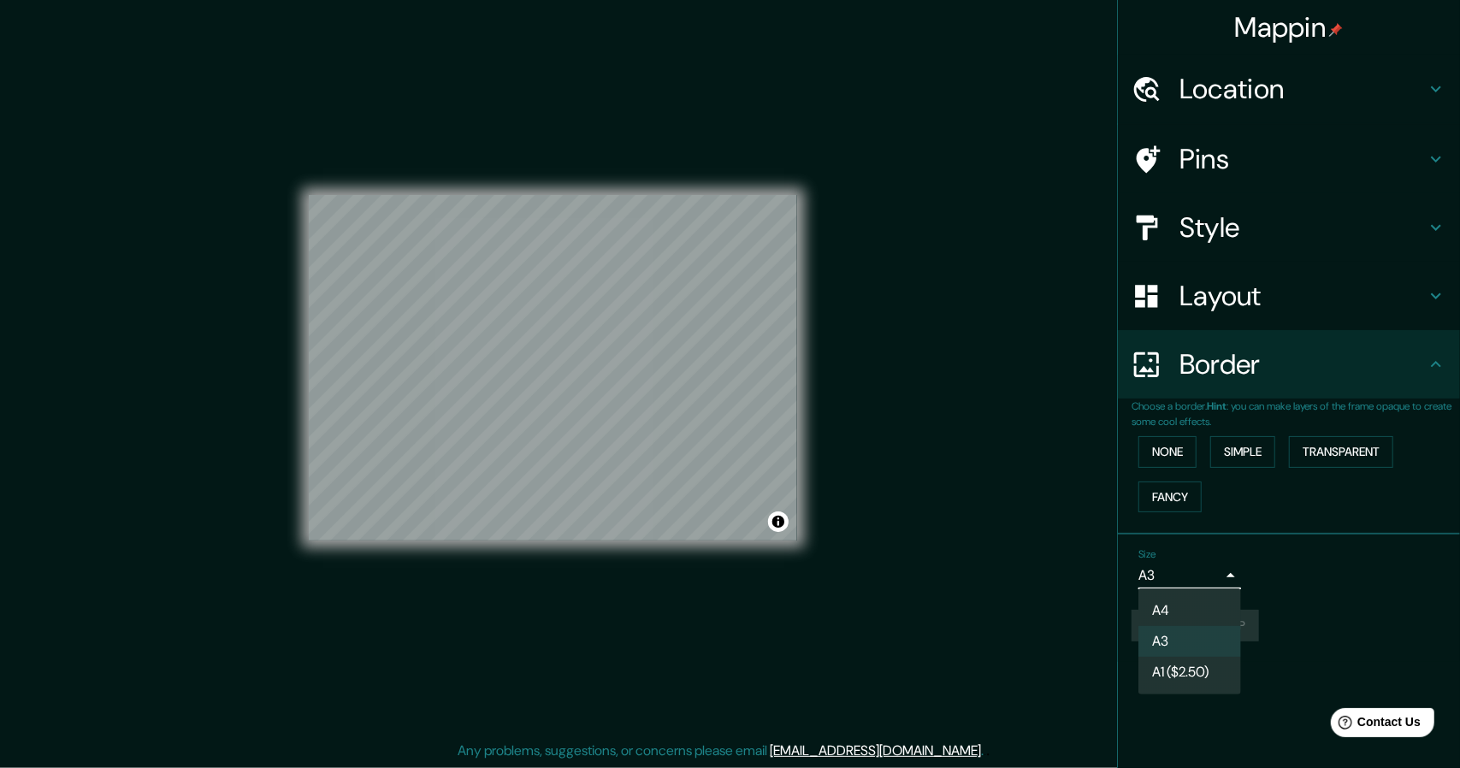
click at [1216, 581] on body "Mappin Location Pins Style Layout Border Choose a border. Hint : you can make l…" at bounding box center [730, 379] width 1460 height 768
click at [1156, 611] on li "A4" at bounding box center [1189, 610] width 103 height 31
type input "single"
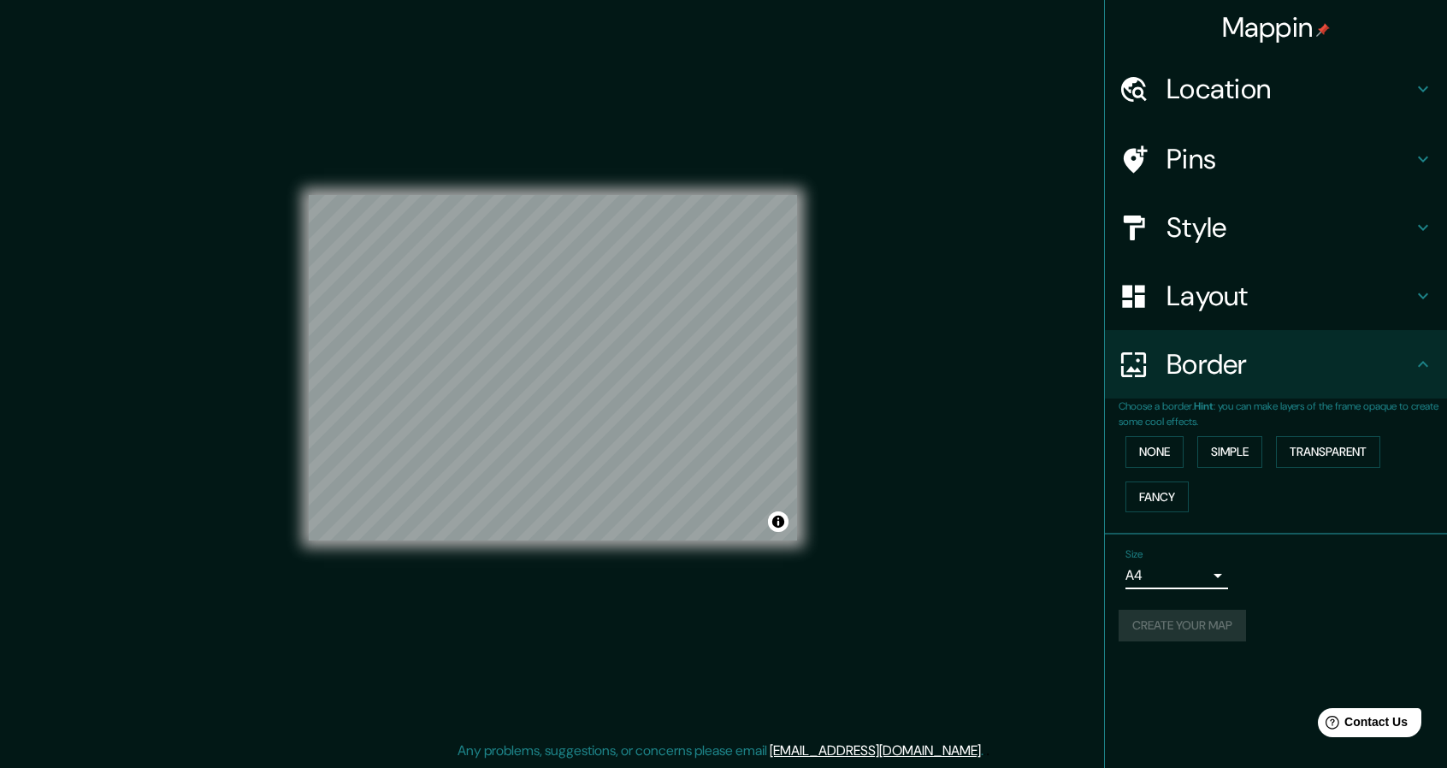
click at [1259, 610] on div "Create your map" at bounding box center [1275, 626] width 315 height 32
click at [1209, 634] on div "Create your map" at bounding box center [1275, 626] width 315 height 32
click at [1138, 628] on div "Create your map" at bounding box center [1275, 626] width 315 height 32
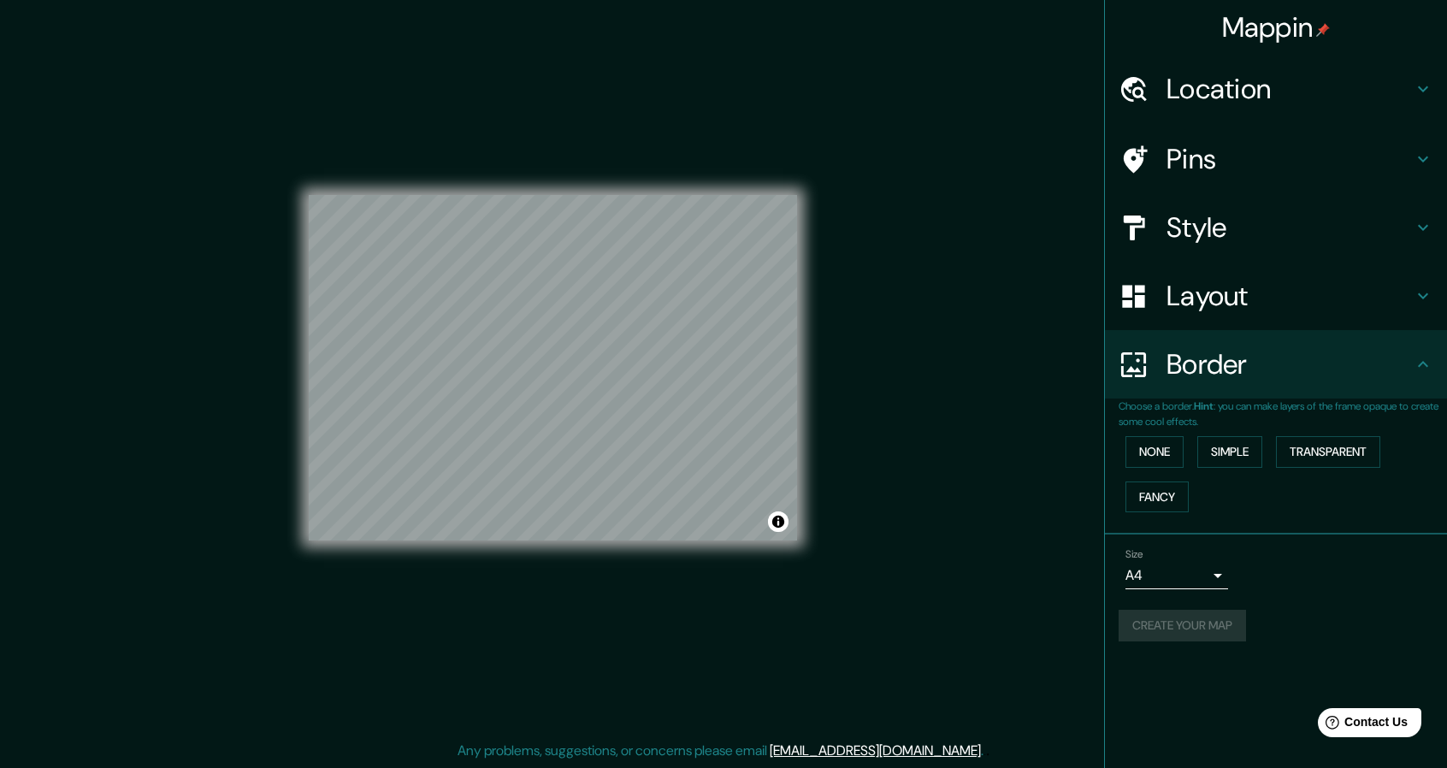
click at [1138, 628] on div "Create your map" at bounding box center [1275, 626] width 315 height 32
click at [1204, 339] on div "Border" at bounding box center [1276, 364] width 342 height 68
click at [1361, 355] on h4 "Border" at bounding box center [1289, 364] width 246 height 34
click at [1174, 447] on button "None" at bounding box center [1154, 452] width 58 height 32
click at [1235, 454] on button "Simple" at bounding box center [1229, 452] width 65 height 32
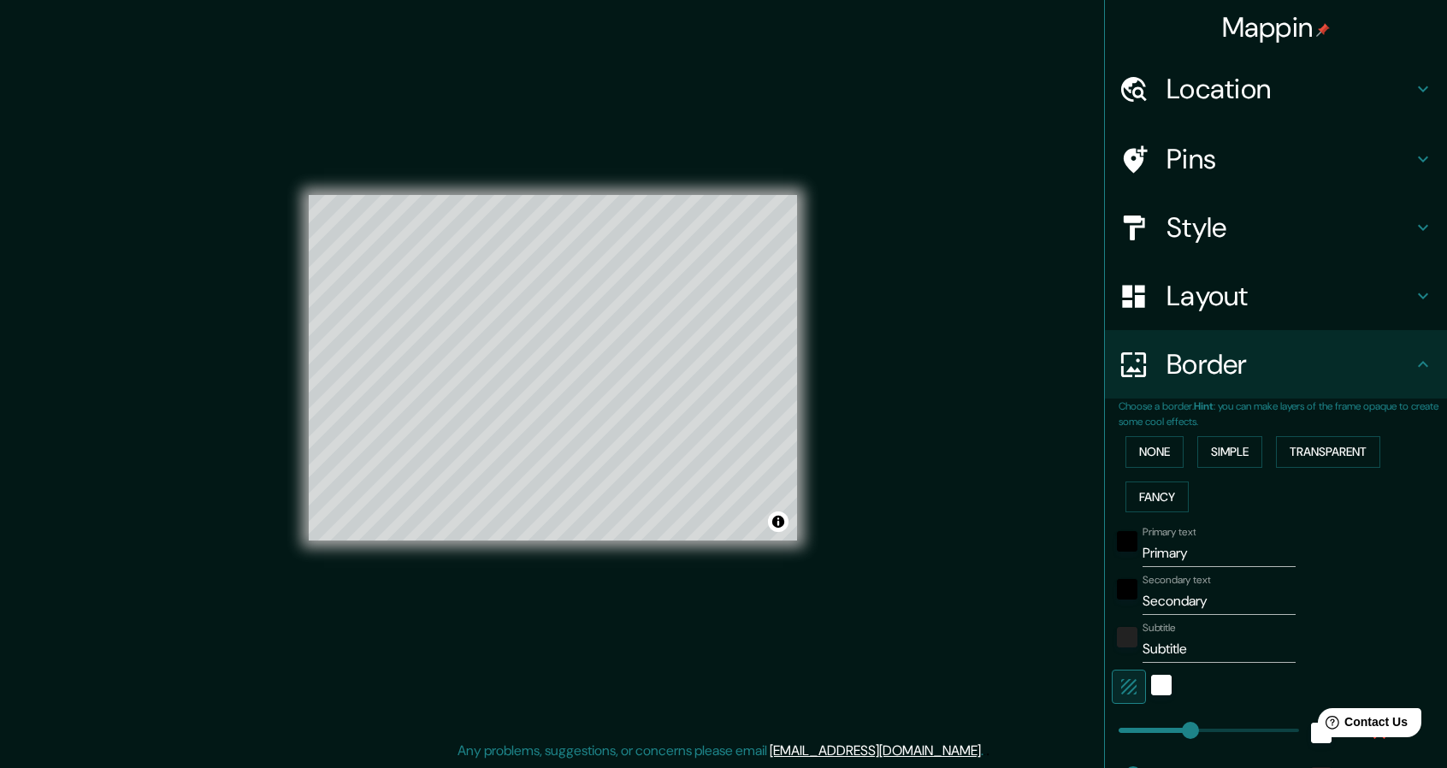
click at [1177, 451] on div "None Simple Transparent Fancy" at bounding box center [1282, 474] width 328 height 90
click at [1156, 454] on button "None" at bounding box center [1154, 452] width 58 height 32
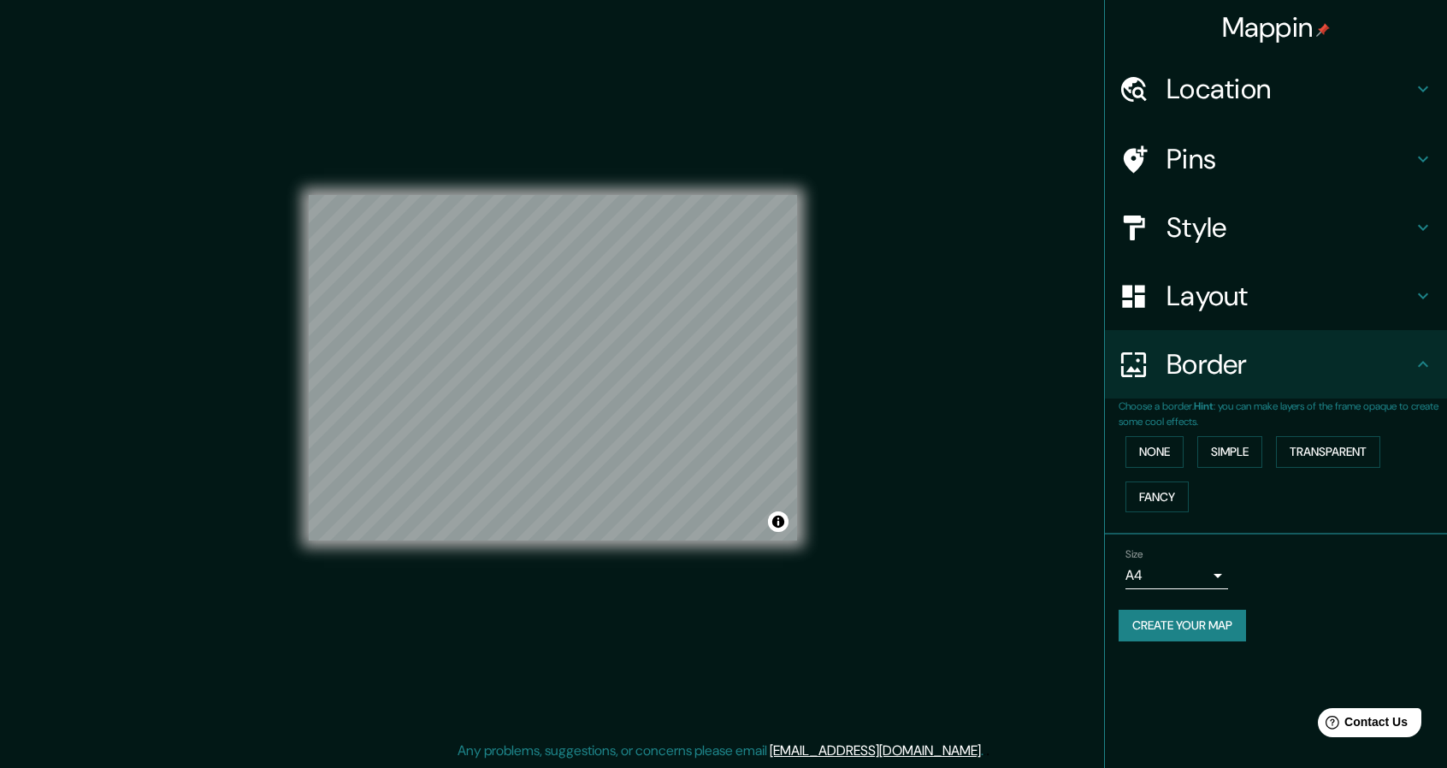
click at [1231, 306] on h4 "Layout" at bounding box center [1289, 296] width 246 height 34
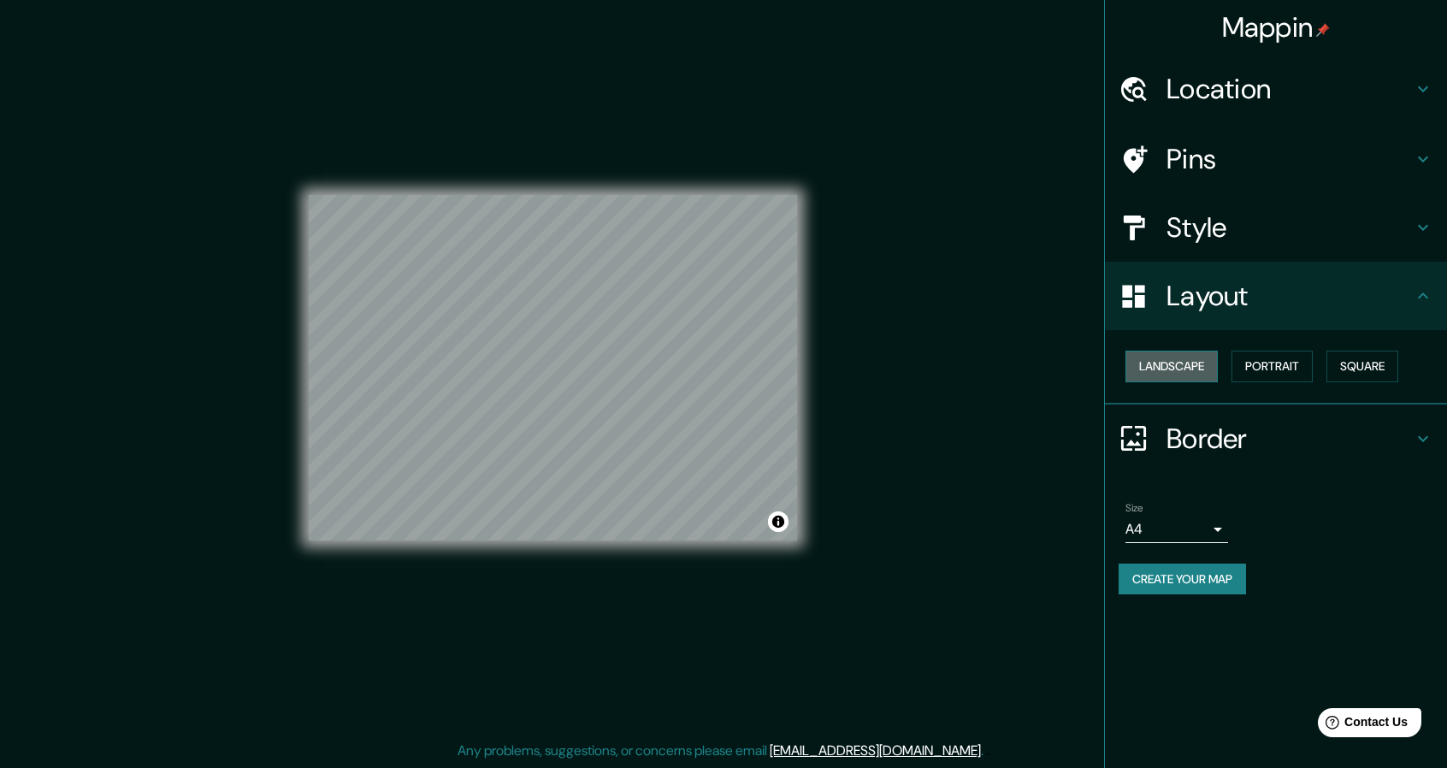
click at [1195, 363] on button "Landscape" at bounding box center [1171, 367] width 92 height 32
click at [1263, 366] on button "Portrait" at bounding box center [1271, 367] width 81 height 32
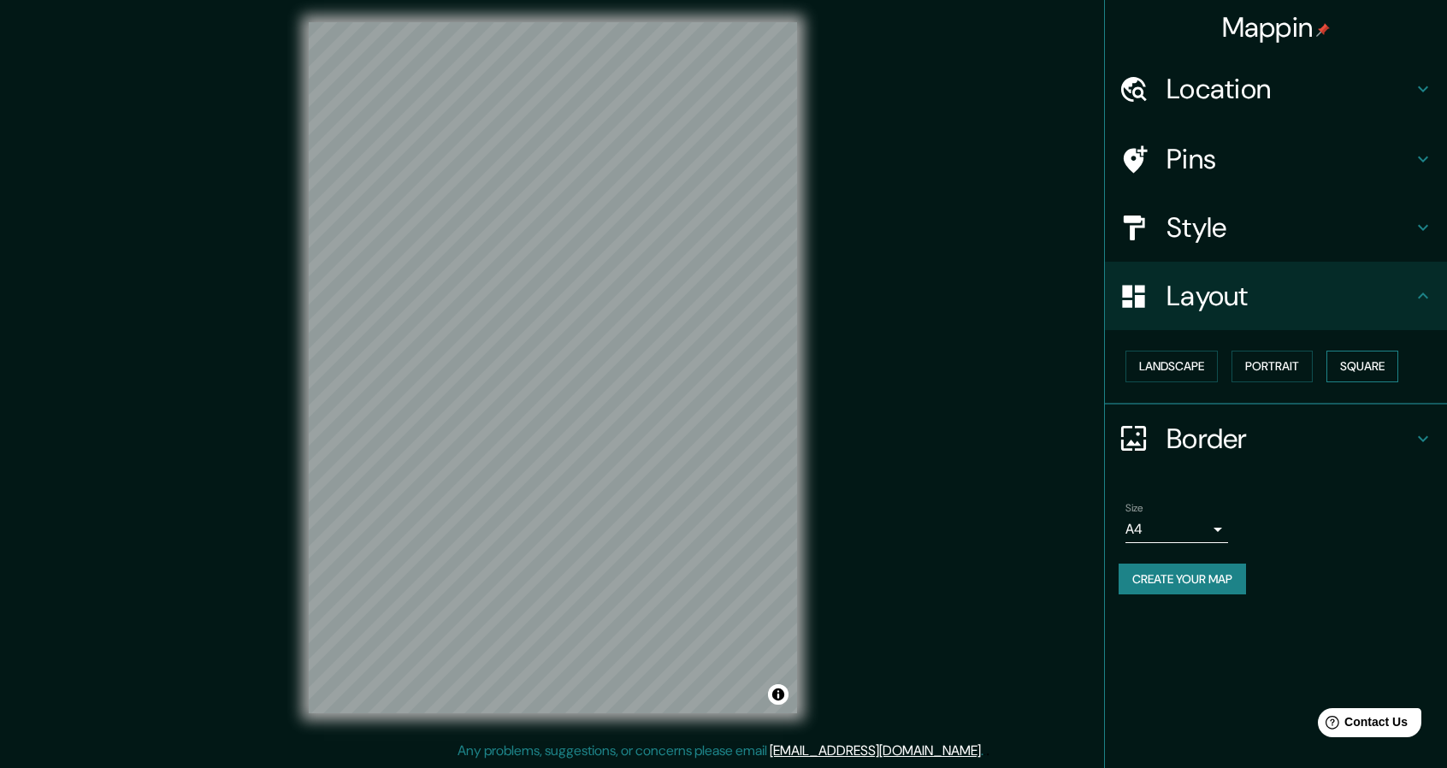
click at [1352, 366] on button "Square" at bounding box center [1362, 367] width 72 height 32
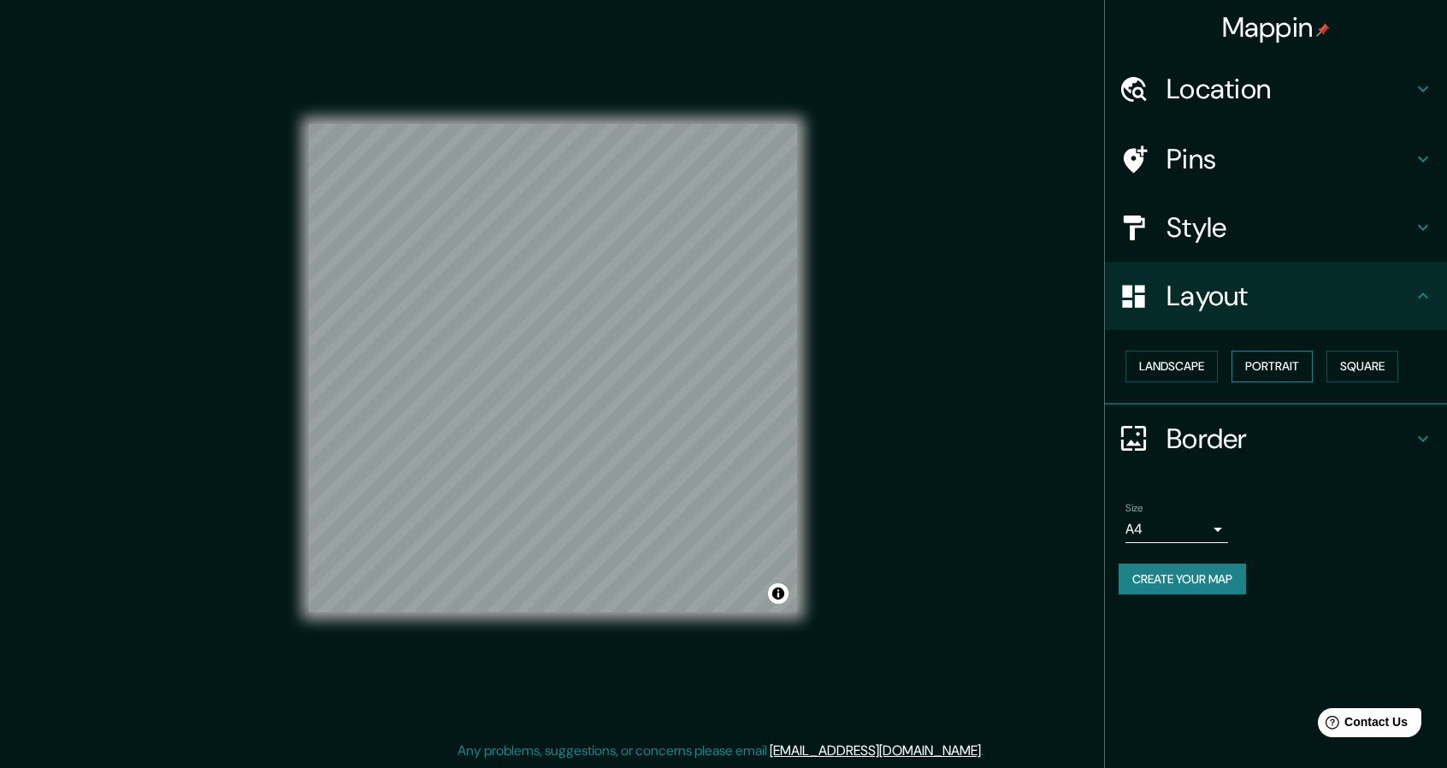
click at [1284, 369] on button "Portrait" at bounding box center [1271, 367] width 81 height 32
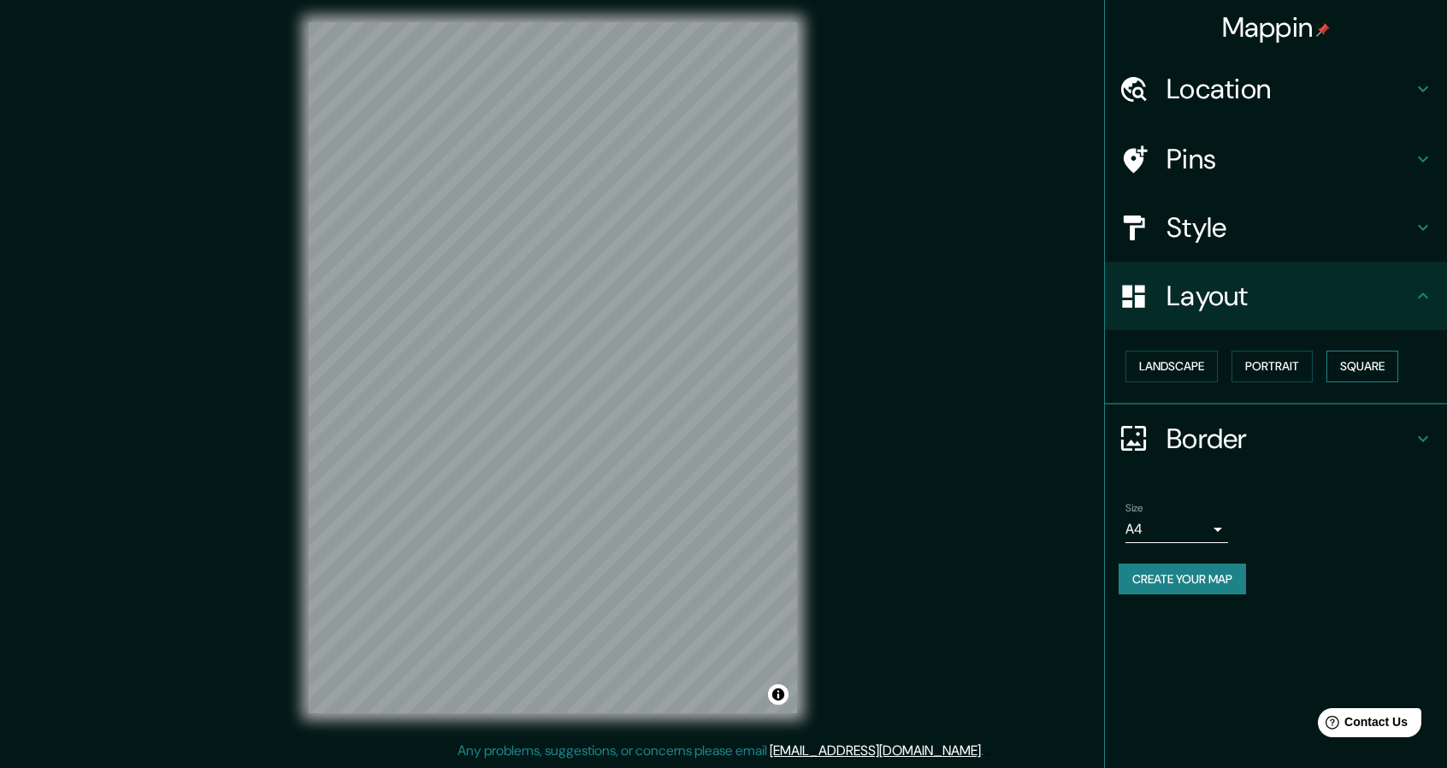
click at [1348, 368] on button "Square" at bounding box center [1362, 367] width 72 height 32
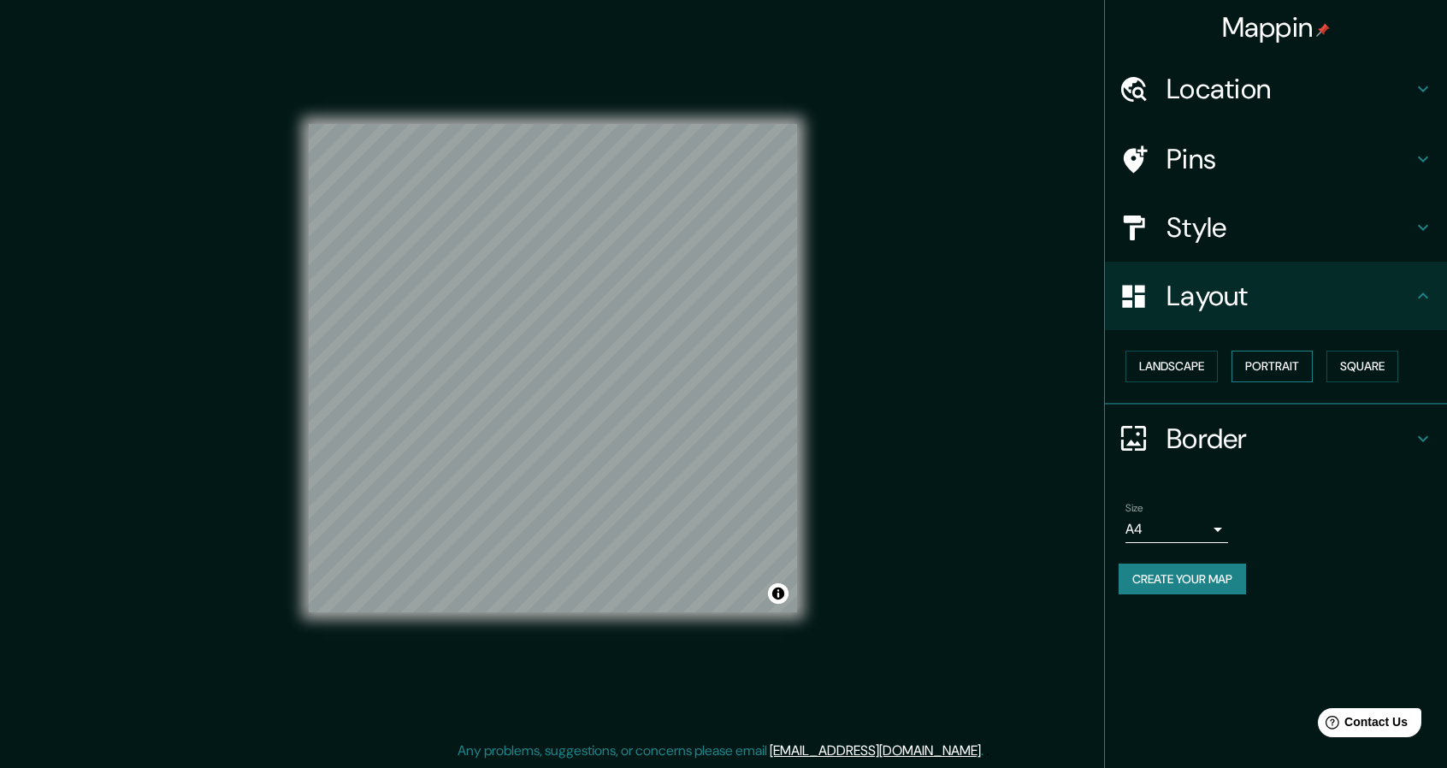
click at [1243, 361] on button "Portrait" at bounding box center [1271, 367] width 81 height 32
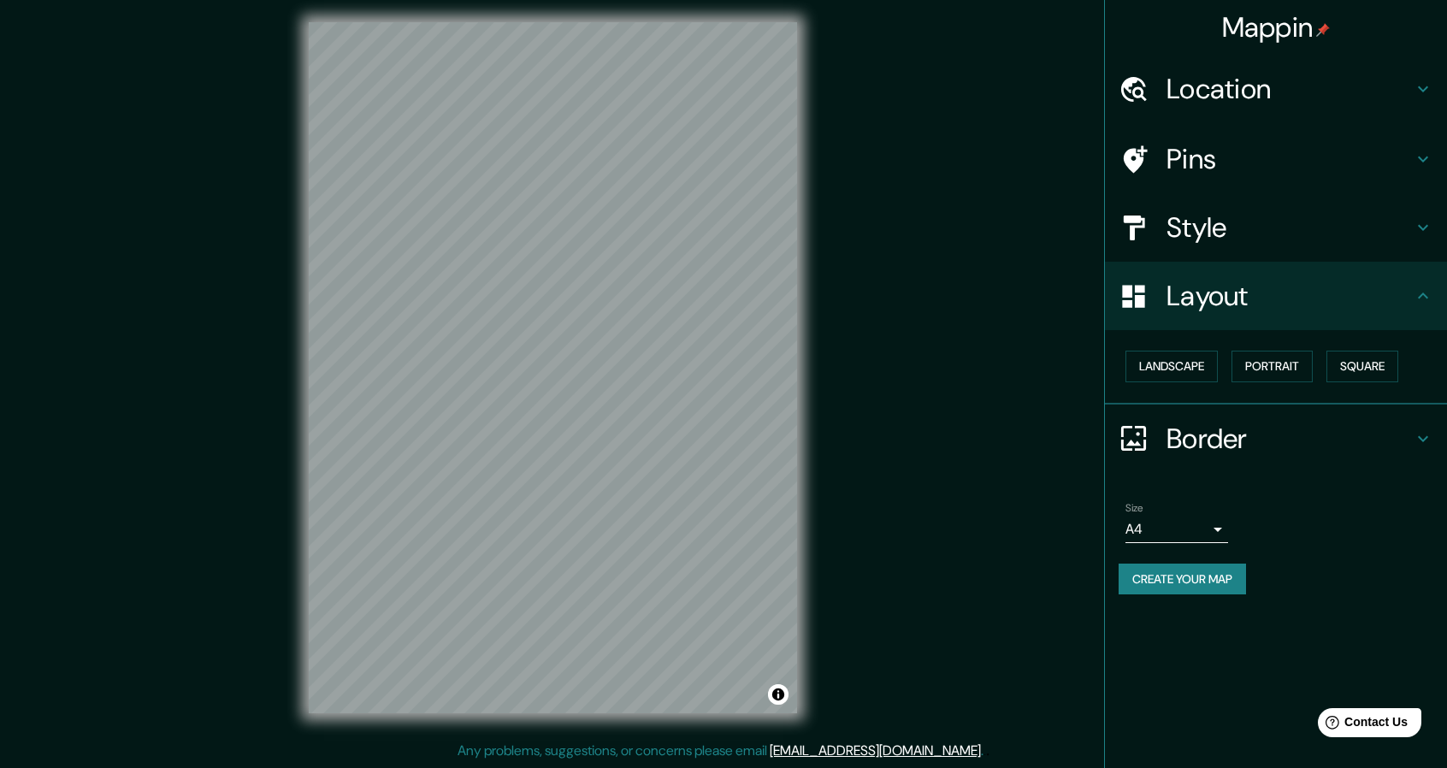
click at [1201, 571] on button "Create your map" at bounding box center [1181, 579] width 127 height 32
click at [816, 752] on p "Any problems, suggestions, or concerns please email [EMAIL_ADDRESS][DOMAIN_NAME…" at bounding box center [720, 750] width 526 height 21
click at [853, 749] on link "[EMAIL_ADDRESS][DOMAIN_NAME]" at bounding box center [875, 750] width 211 height 18
click at [999, 435] on div "Mappin Location Pins Style Layout Landscape Portrait Square Border Choose a bor…" at bounding box center [723, 381] width 1447 height 773
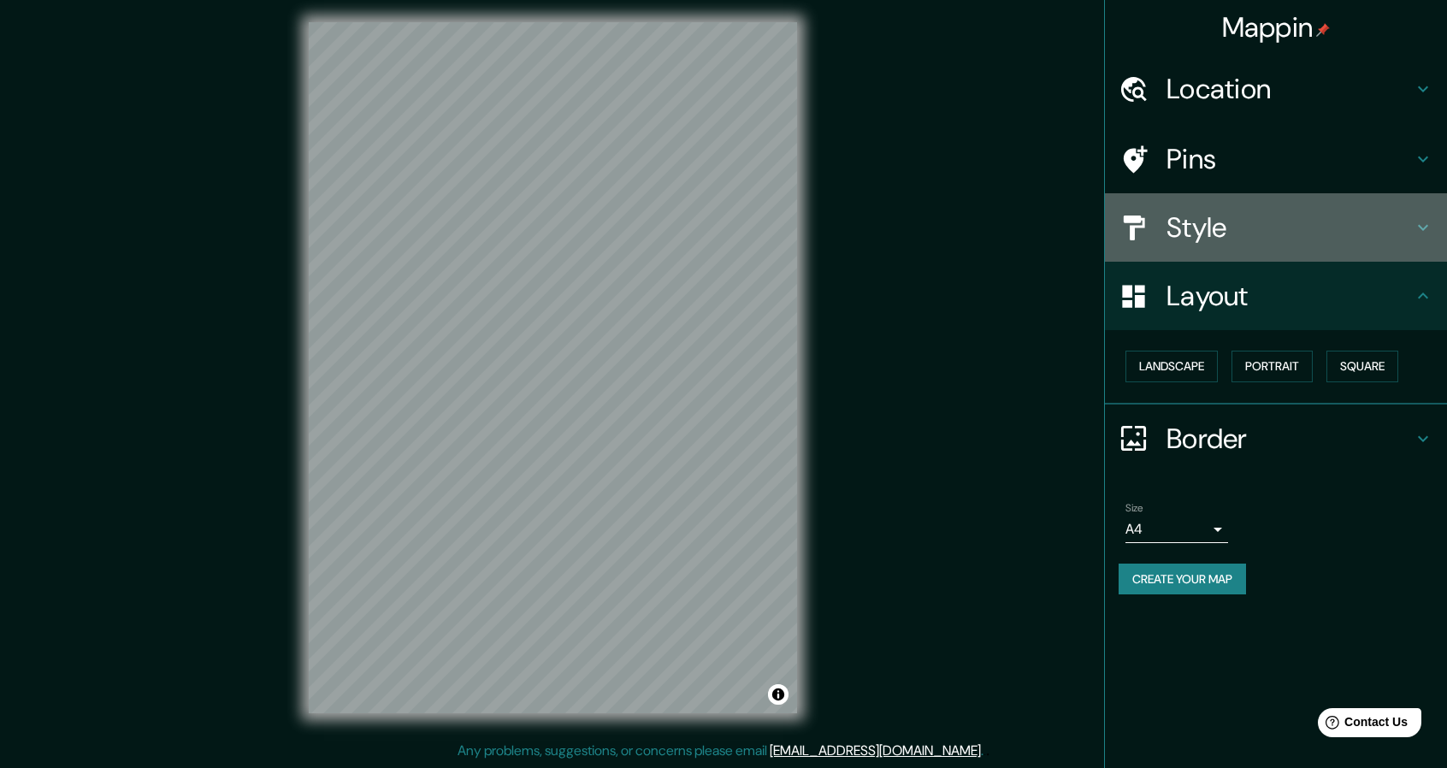
click at [1257, 222] on h4 "Style" at bounding box center [1289, 227] width 246 height 34
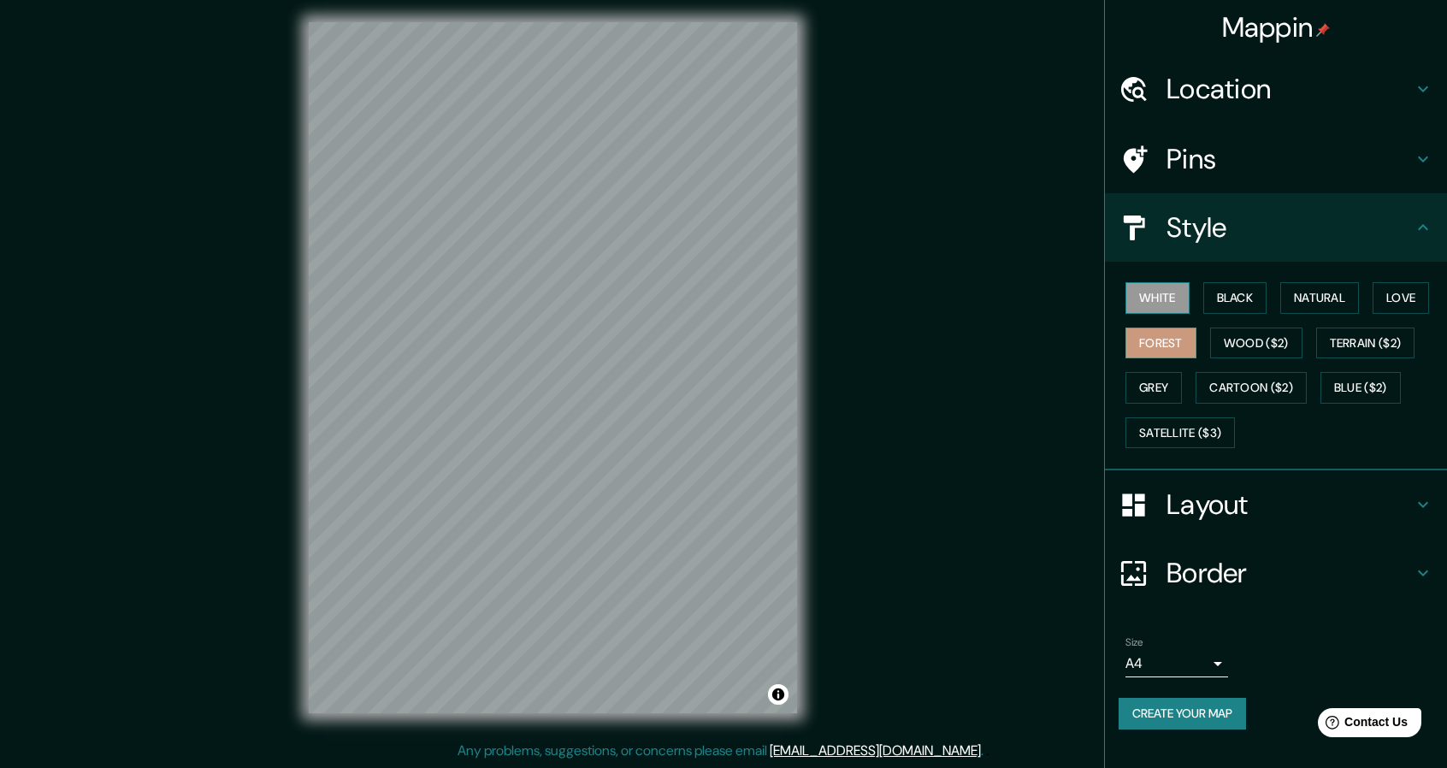
click at [1180, 301] on button "White" at bounding box center [1157, 298] width 64 height 32
click at [1186, 708] on button "Create your map" at bounding box center [1181, 714] width 127 height 32
click at [1377, 285] on div "White Black Natural Love Forest Wood ($2) Terrain ($2) Grey Cartoon ($2) Blue (…" at bounding box center [1282, 365] width 328 height 180
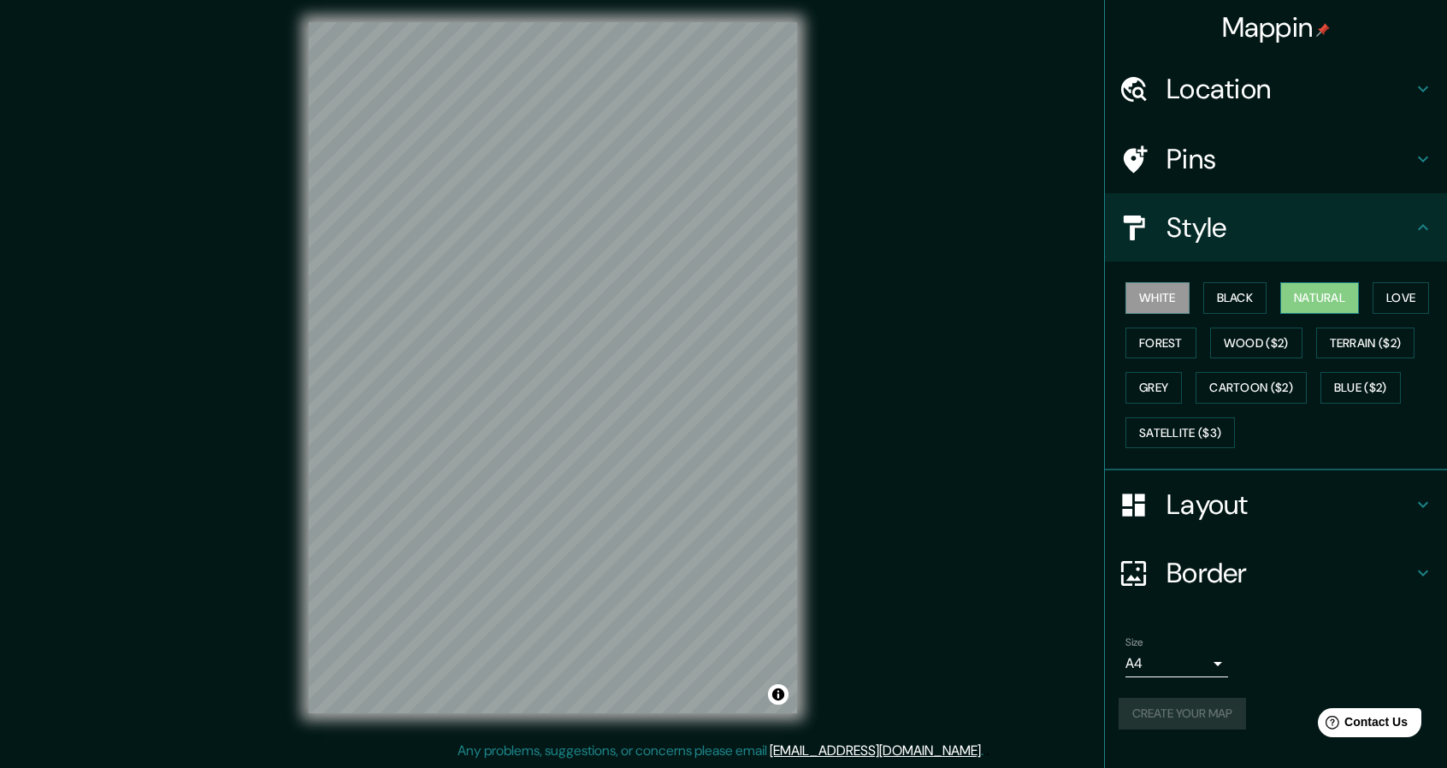
click at [1346, 298] on button "Natural" at bounding box center [1319, 298] width 79 height 32
drag, startPoint x: 1268, startPoint y: 299, endPoint x: 1250, endPoint y: 300, distance: 18.0
click at [1260, 300] on div "White Black Natural Love Forest Wood ($2) Terrain ($2) Grey Cartoon ($2) Blue (…" at bounding box center [1282, 365] width 328 height 180
click at [1247, 300] on button "Black" at bounding box center [1235, 298] width 64 height 32
click at [1173, 339] on button "Forest" at bounding box center [1160, 343] width 71 height 32
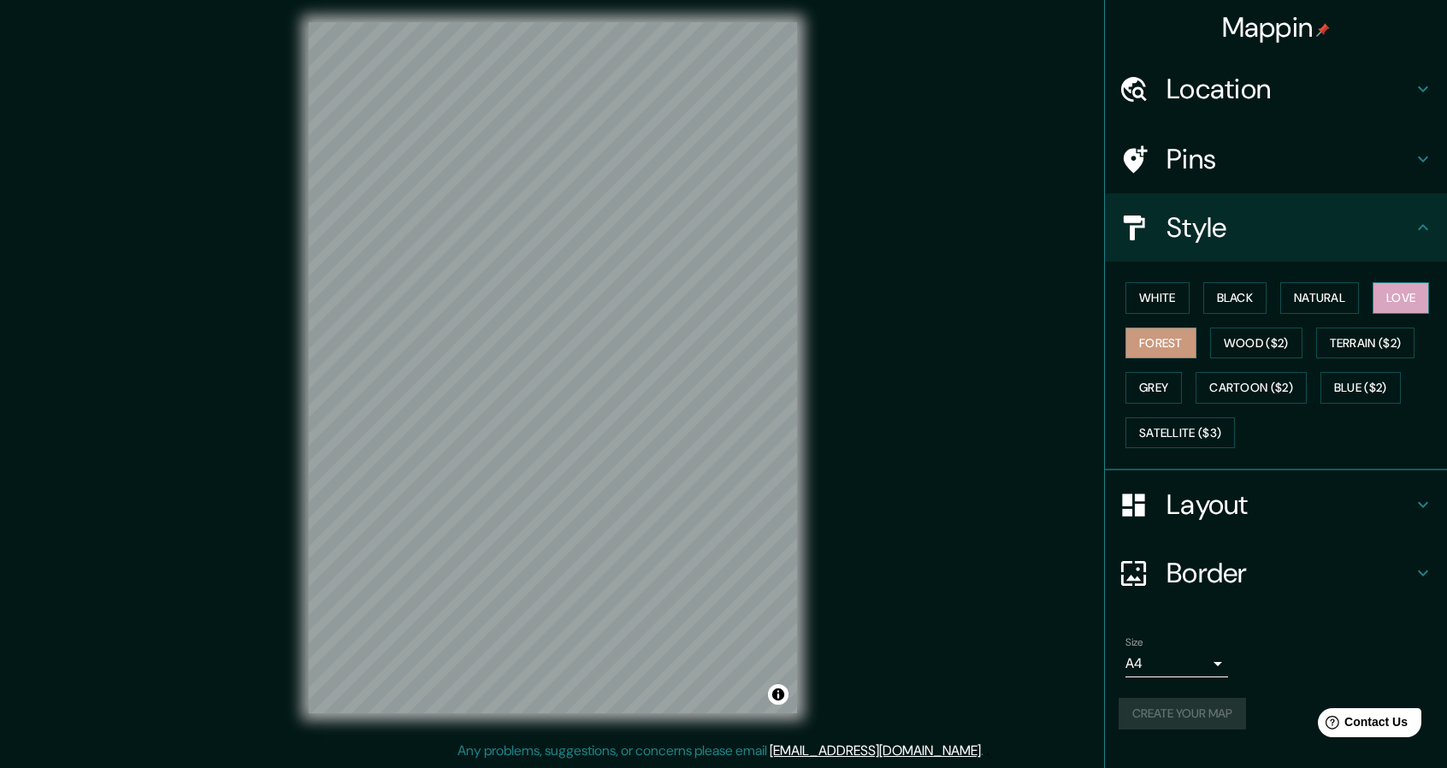
click at [1394, 308] on button "Love" at bounding box center [1400, 298] width 56 height 32
click at [1161, 338] on button "Forest" at bounding box center [1160, 343] width 71 height 32
click at [1136, 387] on button "Grey" at bounding box center [1153, 388] width 56 height 32
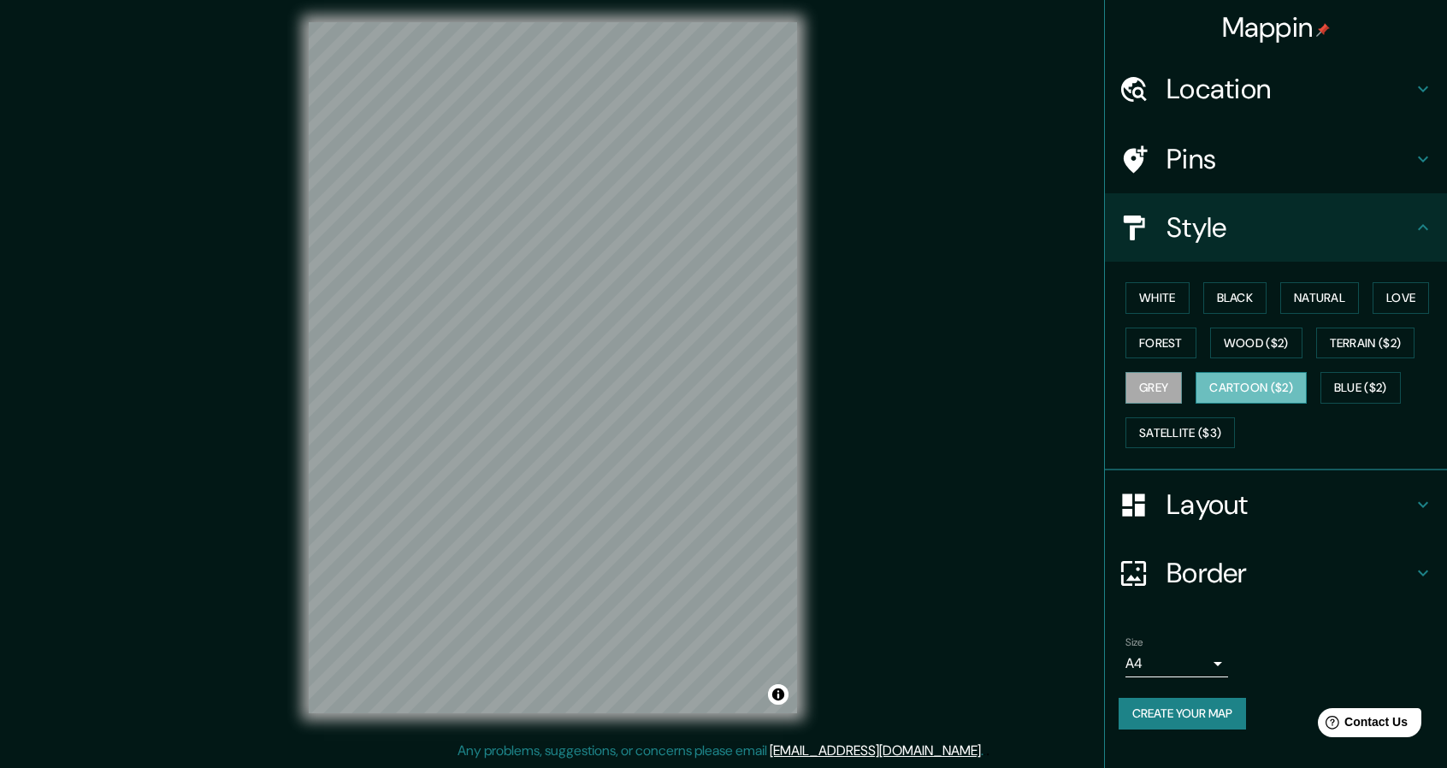
click at [1217, 385] on button "Cartoon ($2)" at bounding box center [1250, 388] width 111 height 32
click at [1214, 417] on button "Satellite ($3)" at bounding box center [1179, 433] width 109 height 32
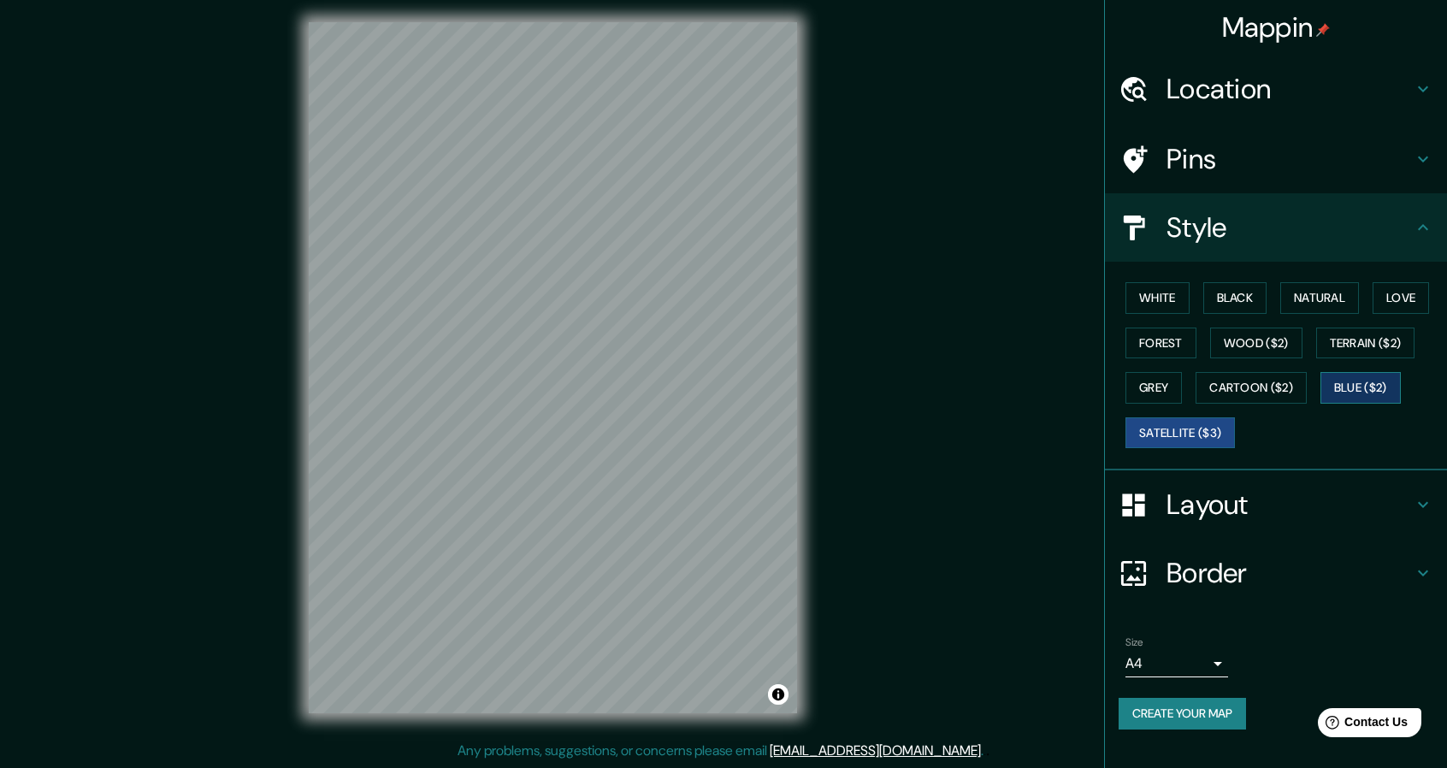
click at [1348, 389] on button "Blue ($2)" at bounding box center [1360, 388] width 80 height 32
click at [1283, 350] on button "Wood ($2)" at bounding box center [1256, 343] width 92 height 32
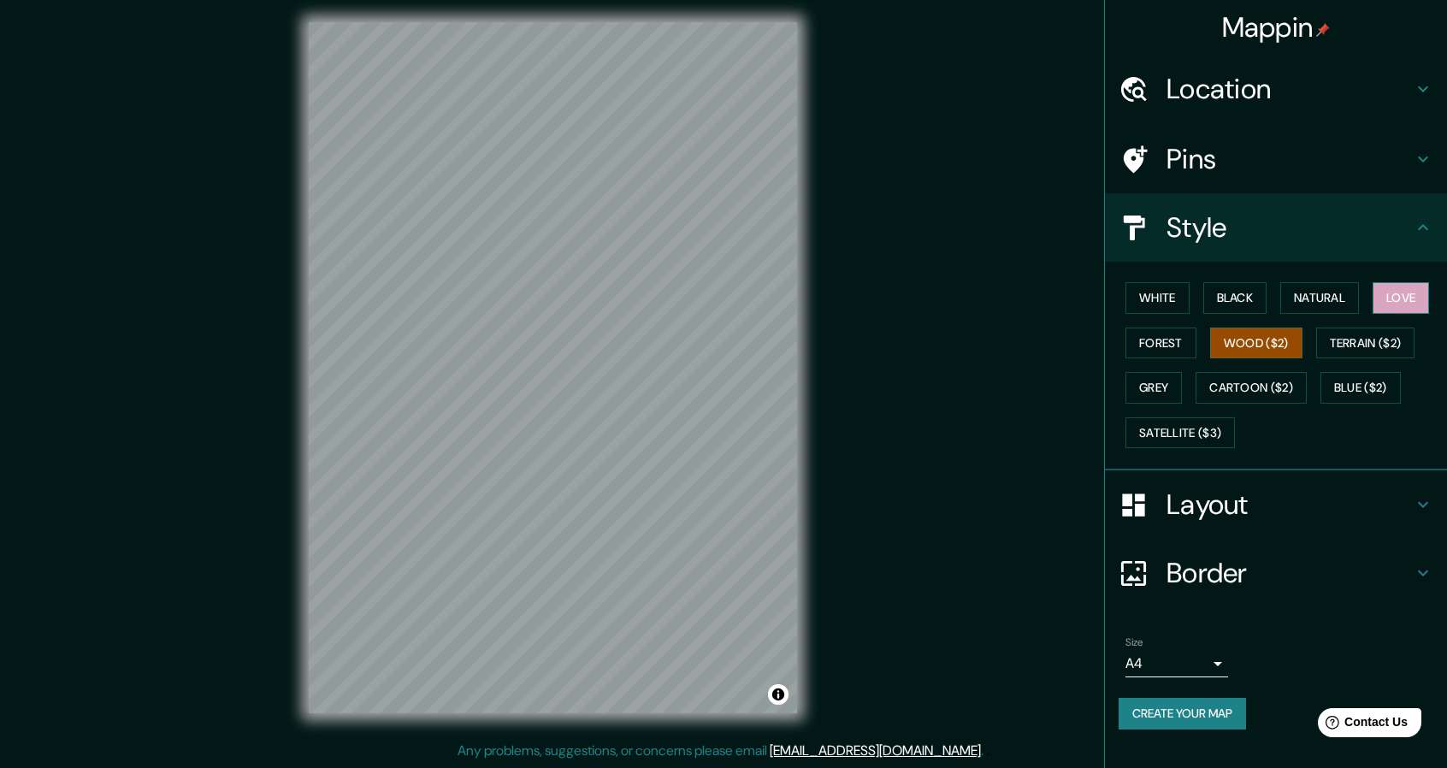
click at [1407, 293] on button "Love" at bounding box center [1400, 298] width 56 height 32
click at [1347, 292] on button "Natural" at bounding box center [1319, 298] width 79 height 32
click at [1252, 295] on button "Black" at bounding box center [1235, 298] width 64 height 32
click at [1153, 332] on button "Forest" at bounding box center [1160, 343] width 71 height 32
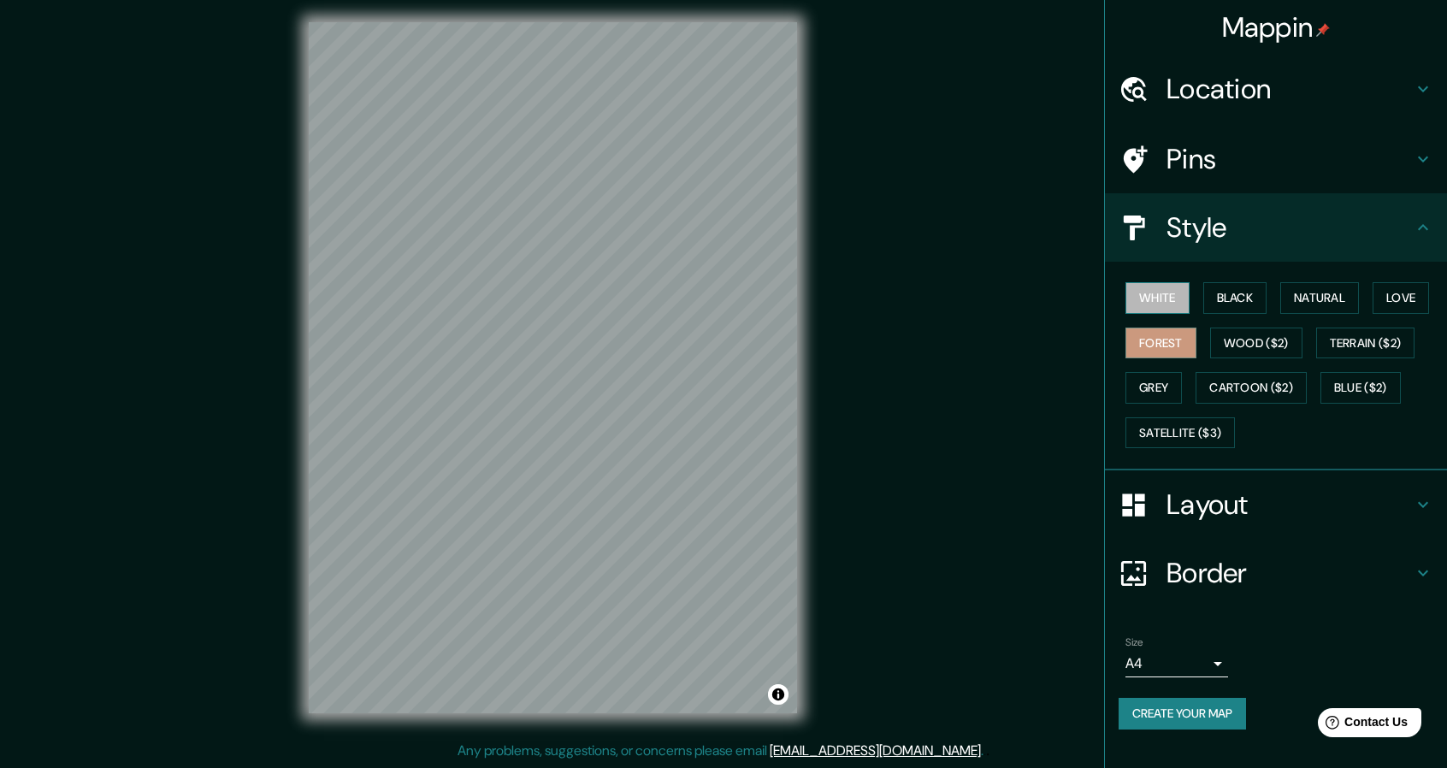
click at [1173, 286] on button "White" at bounding box center [1157, 298] width 64 height 32
click at [1166, 345] on button "Forest" at bounding box center [1160, 343] width 71 height 32
